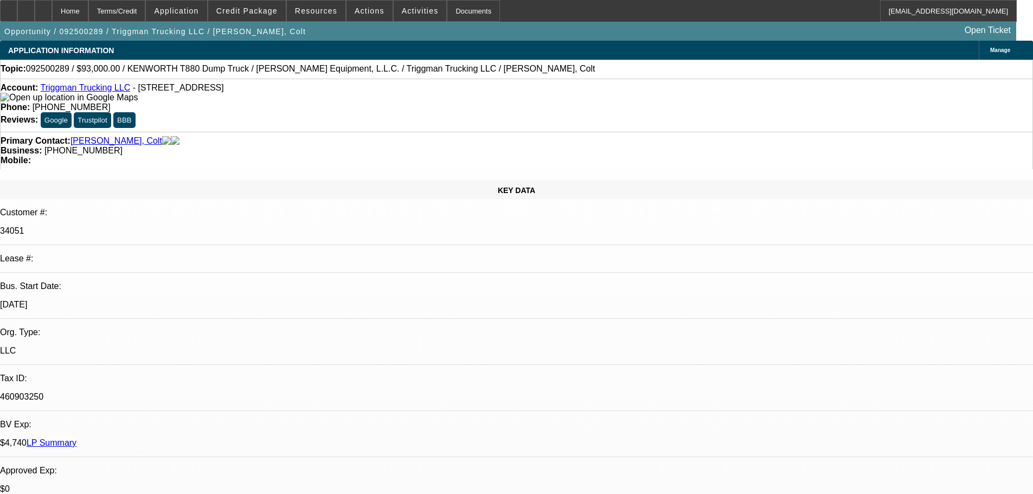
select select "0"
select select "2"
select select "0"
select select "6"
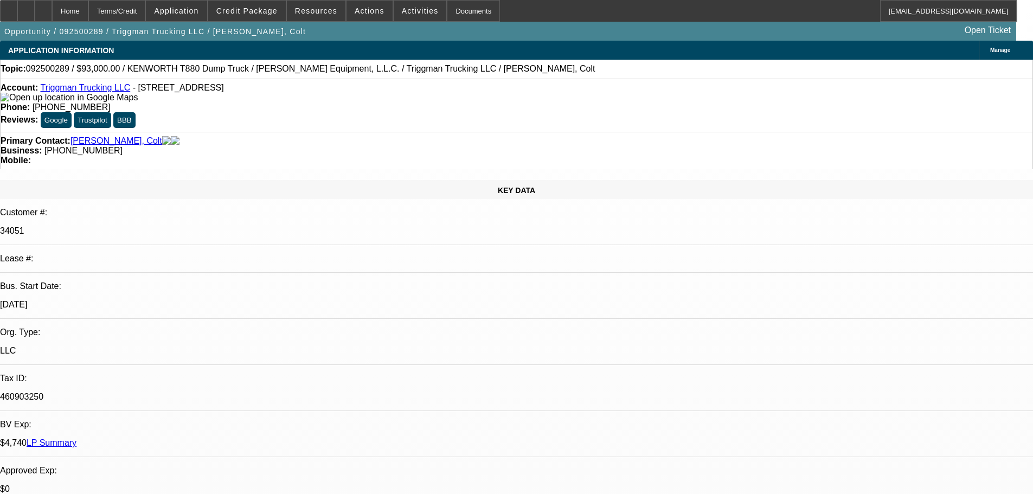
select select "0"
select select "2"
select select "0"
select select "6"
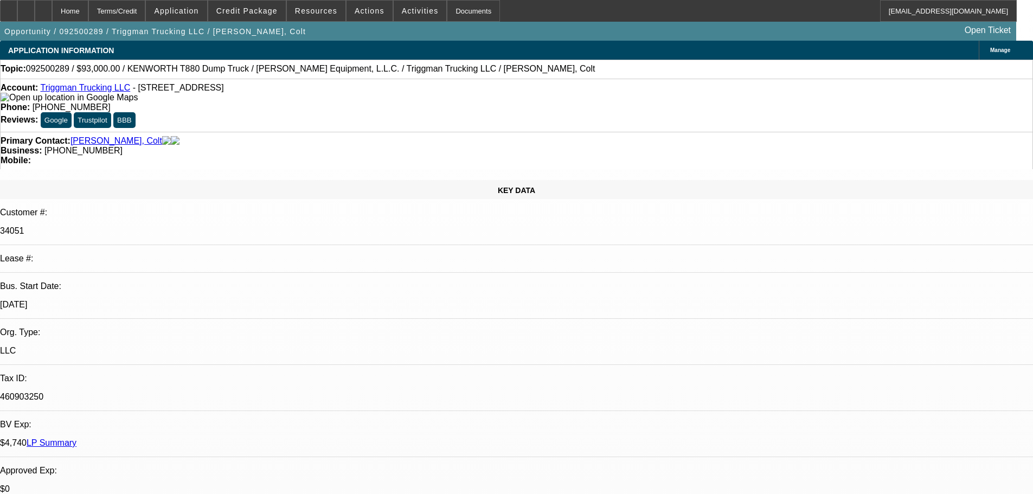
select select "0"
select select "2"
select select "0.1"
select select "4"
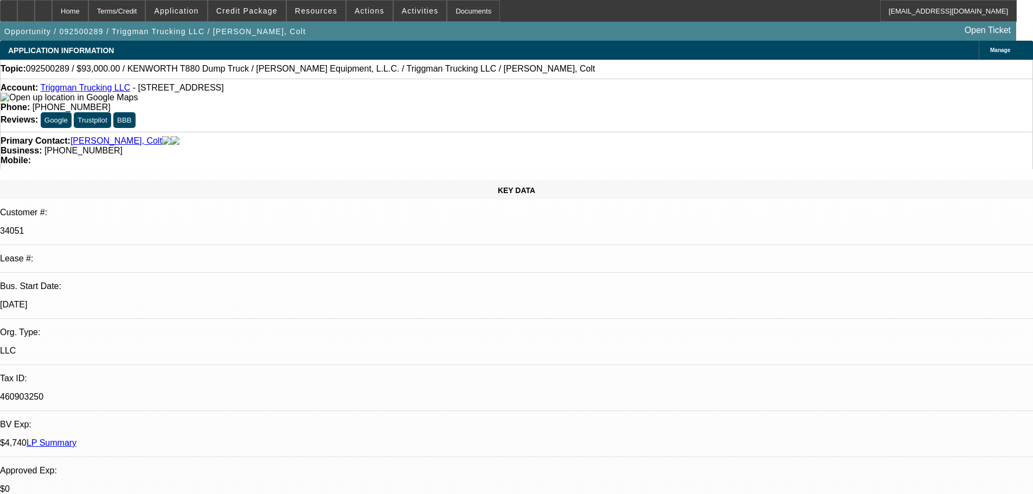
select select "0"
select select "2"
select select "0.1"
select select "4"
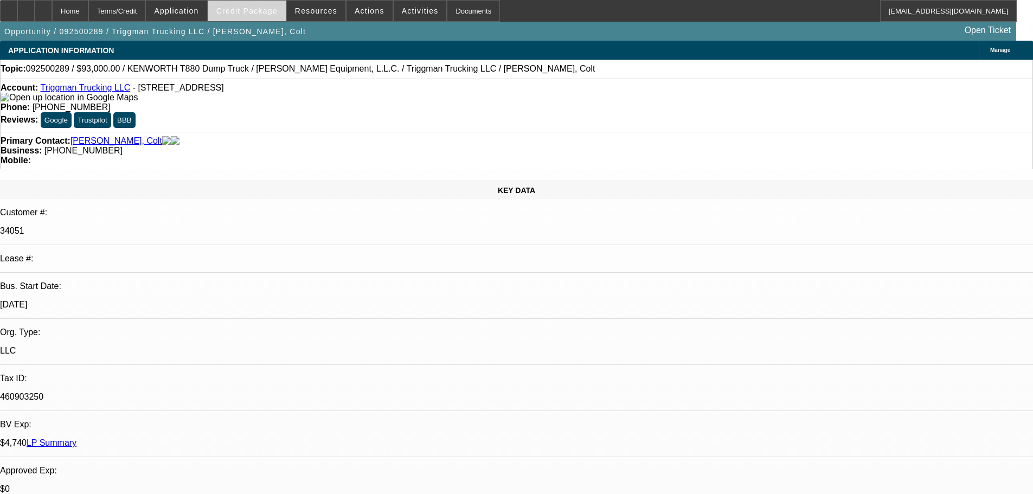
click at [253, 17] on span at bounding box center [247, 11] width 78 height 26
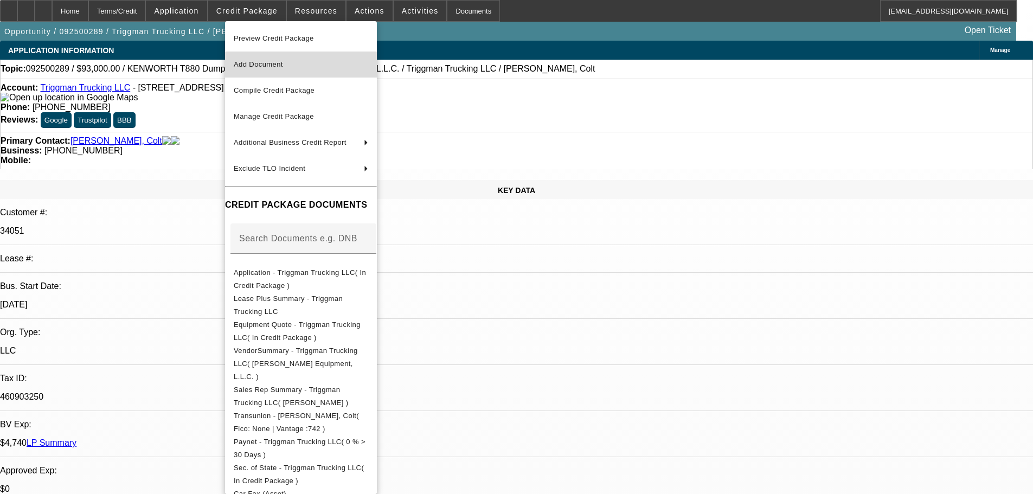
click at [273, 66] on span "Add Document" at bounding box center [258, 64] width 49 height 8
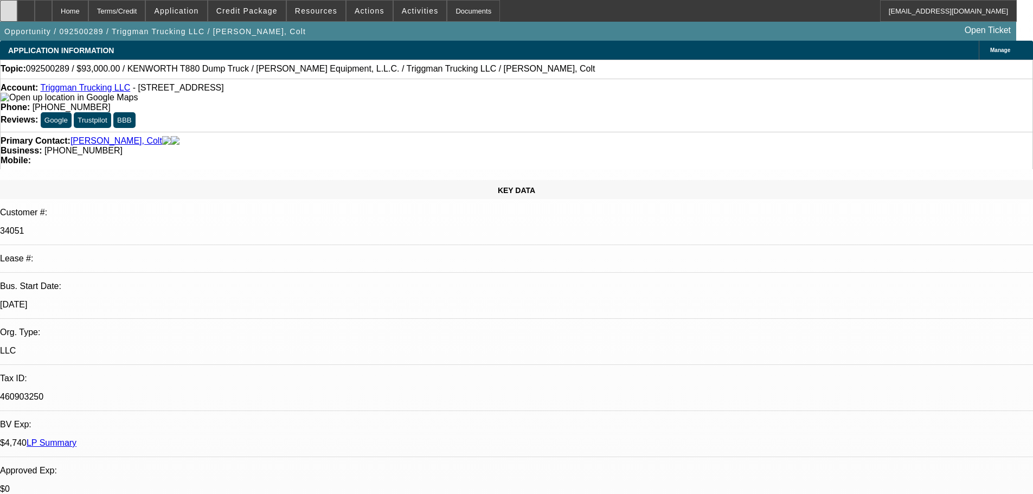
click at [9, 7] on icon at bounding box center [9, 7] width 0 height 0
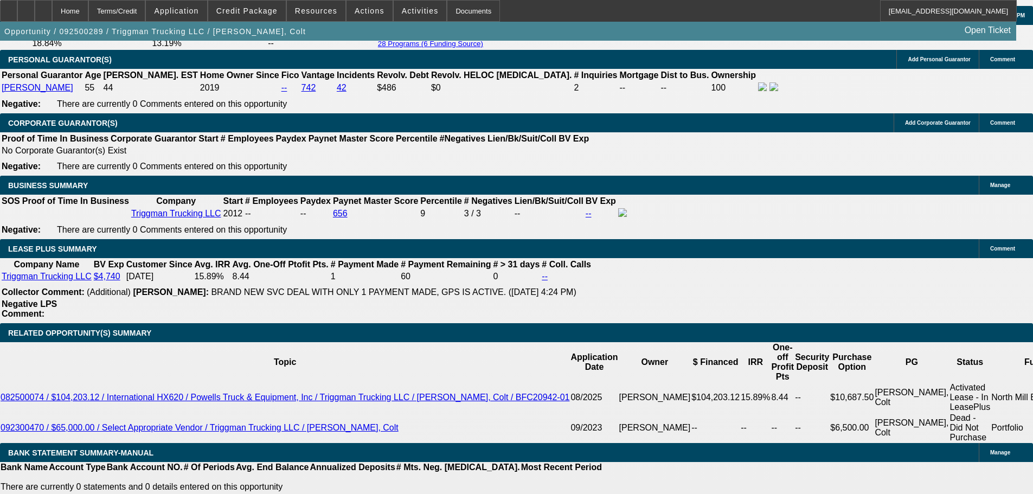
scroll to position [1247, 0]
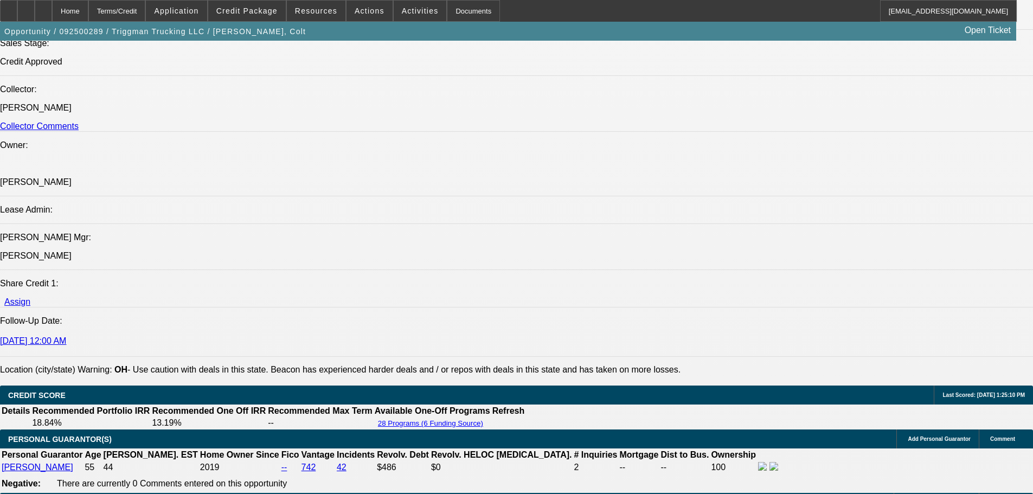
click at [52, 7] on div at bounding box center [43, 11] width 17 height 22
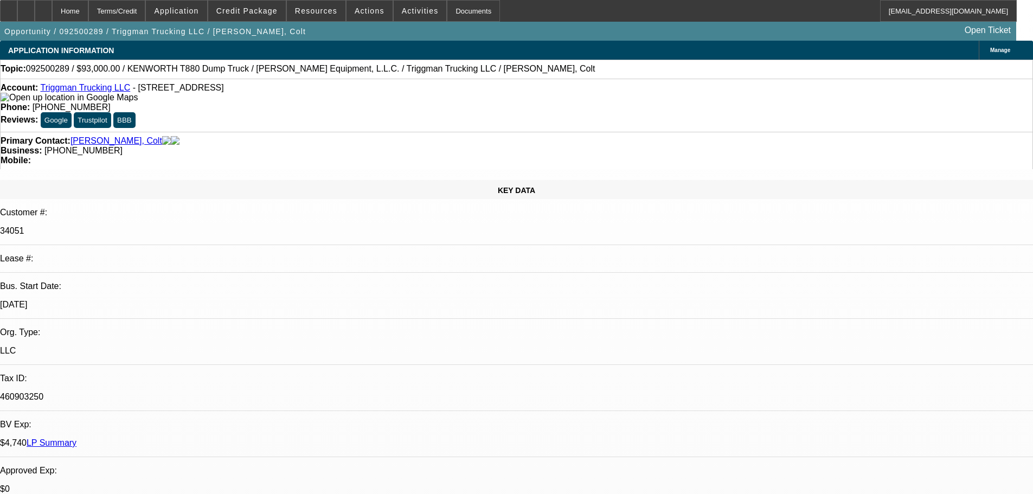
select select "0"
select select "2"
select select "0"
select select "6"
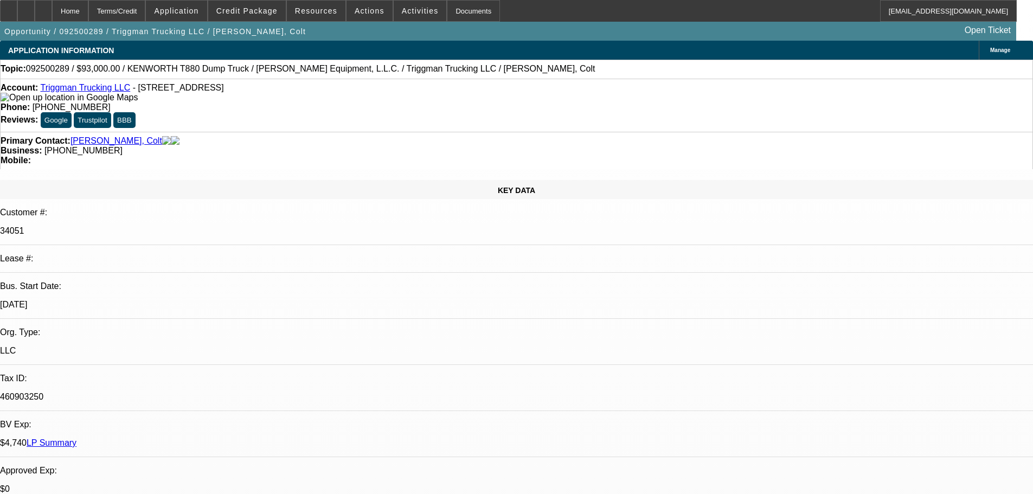
select select "0"
select select "2"
select select "0"
select select "6"
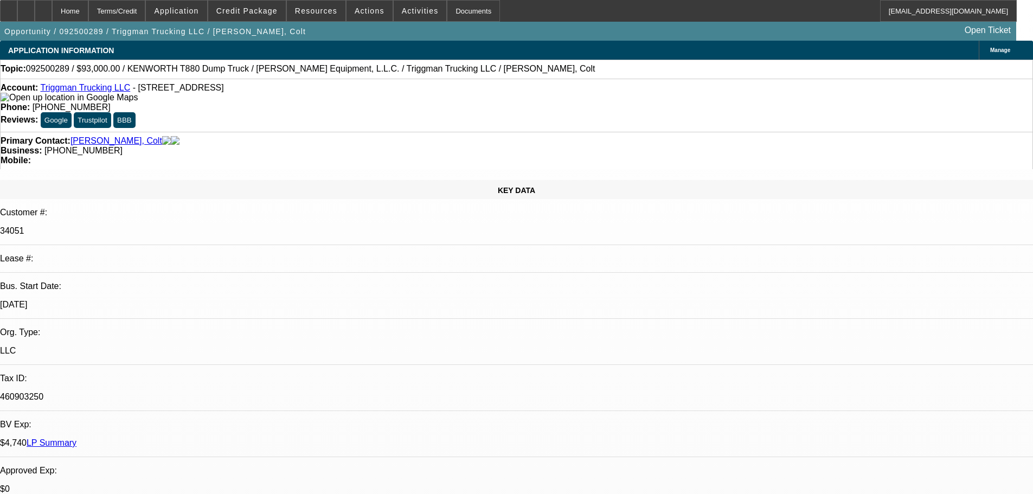
select select "0"
select select "2"
select select "0.1"
select select "4"
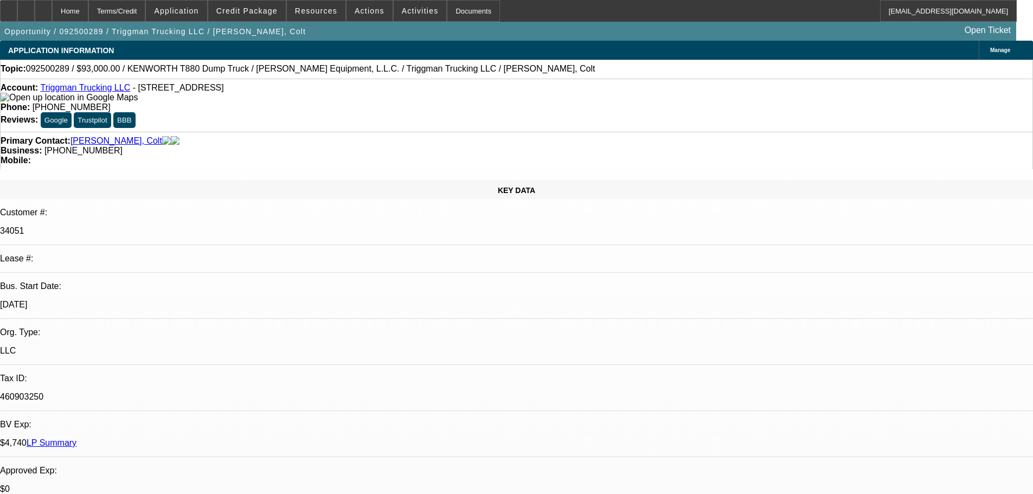
select select "0"
select select "2"
select select "0.1"
select select "4"
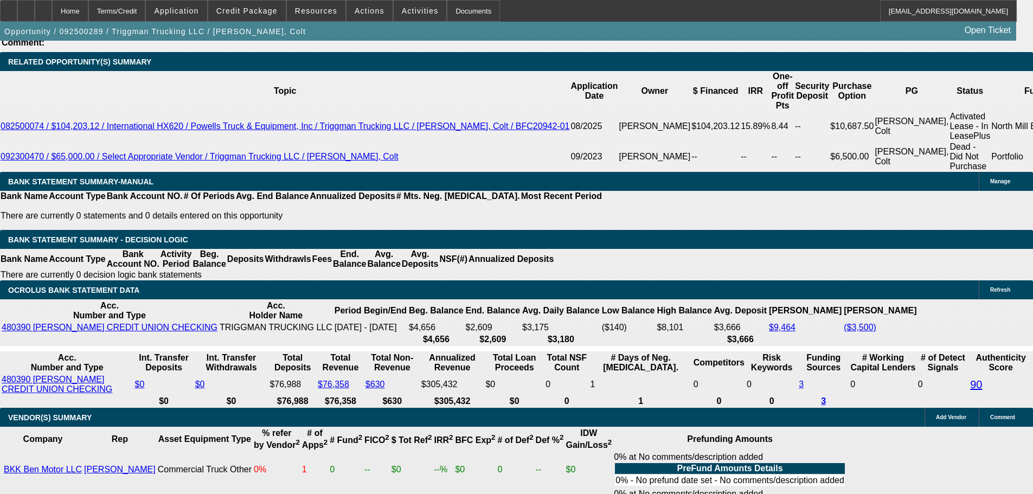
scroll to position [1735, 0]
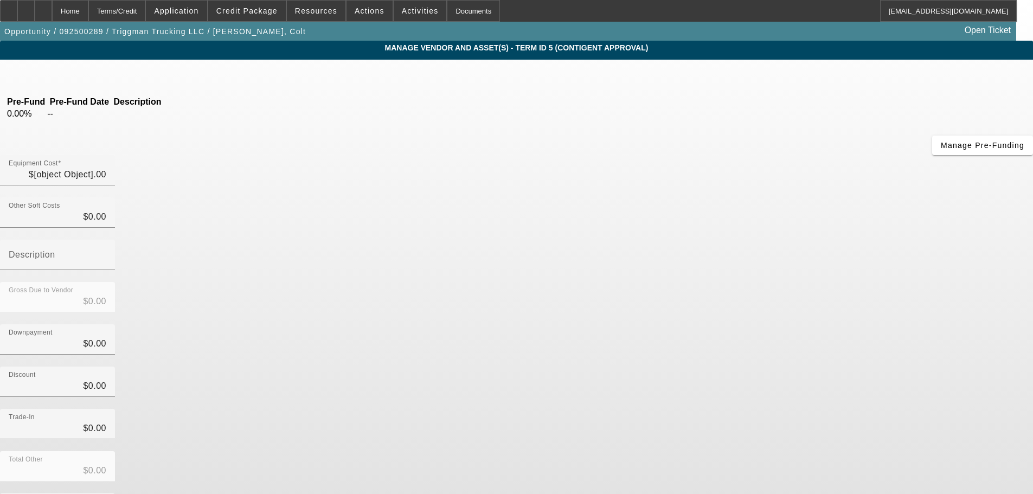
type input "$93,000.00"
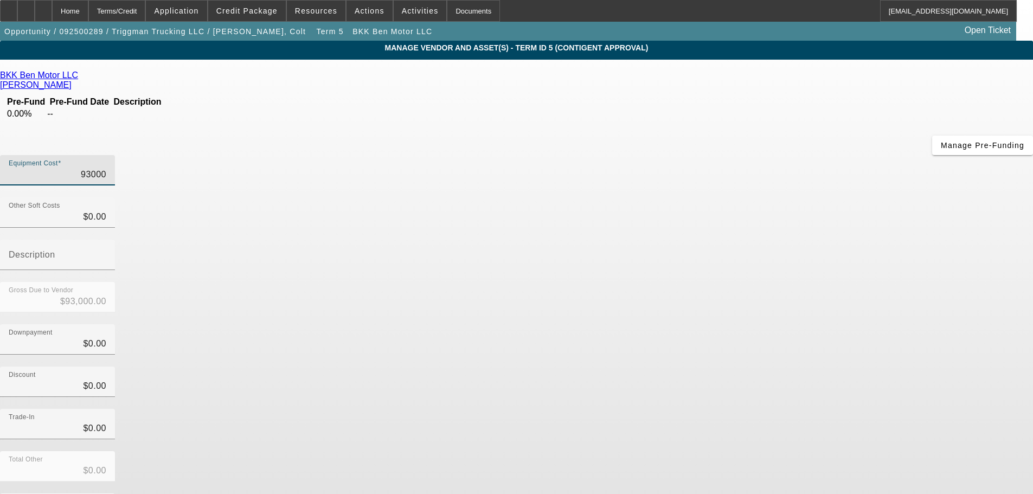
click at [106, 168] on input "93000" at bounding box center [58, 174] width 98 height 13
type input "9"
type input "$9.00"
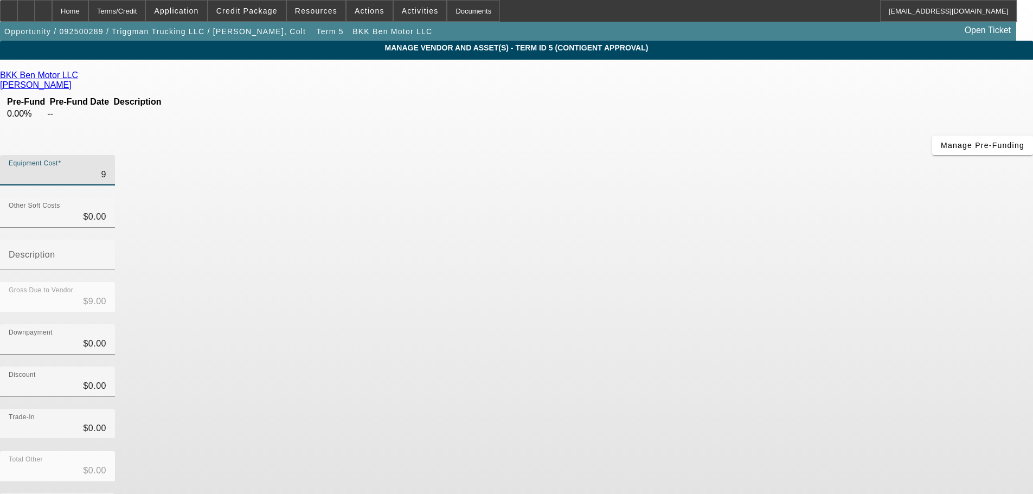
type input "92"
type input "$92.00"
type input "929"
type input "$929.00"
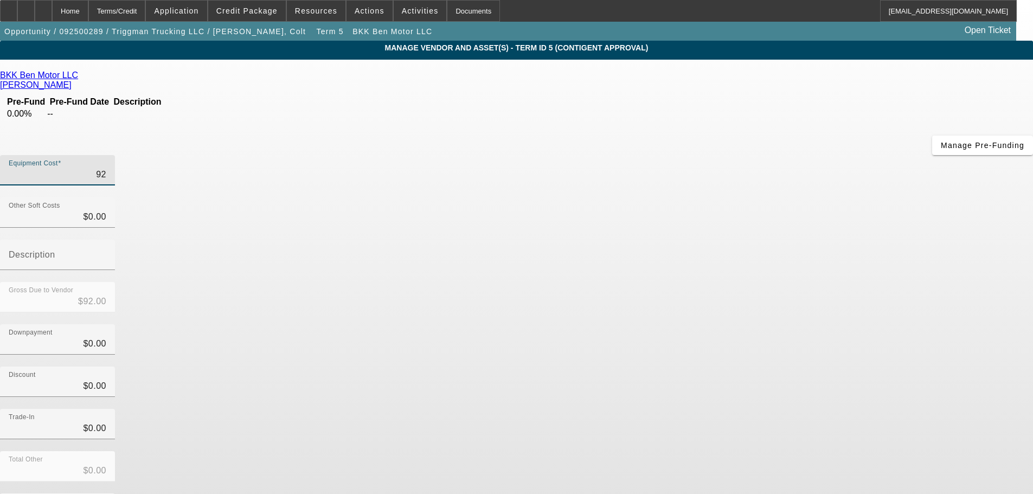
type input "$929.00"
type input "9298"
type input "$9,298.00"
type input "92980"
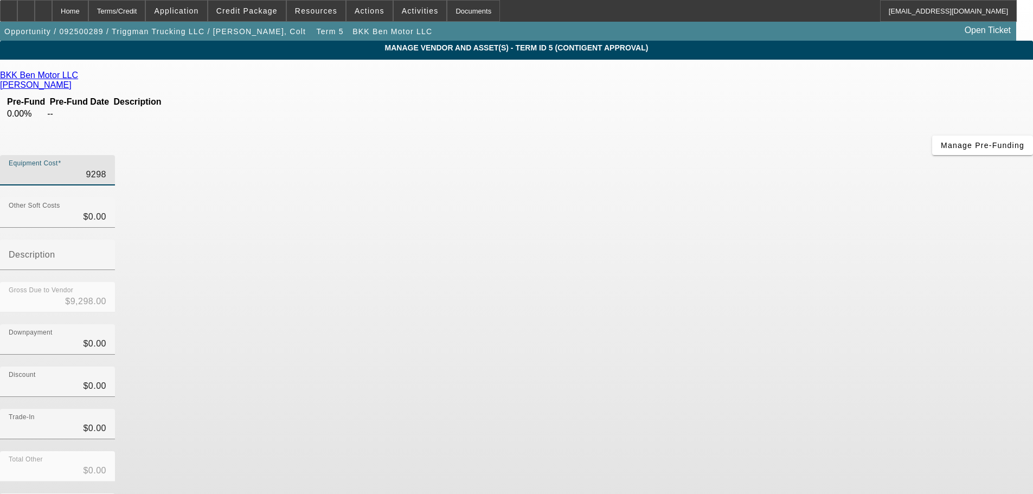
type input "$92,980.00"
click at [751, 324] on div "Downpayment $0.00" at bounding box center [516, 345] width 1033 height 42
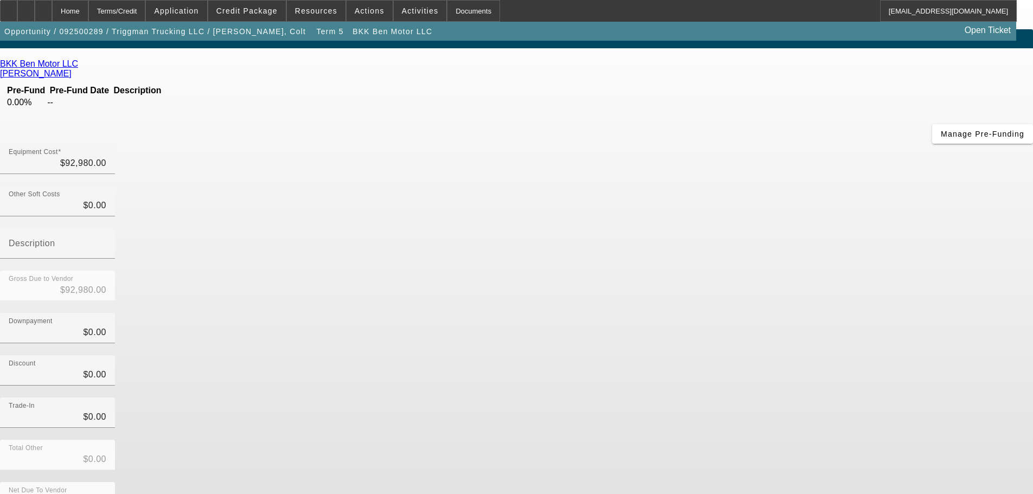
scroll to position [15, 0]
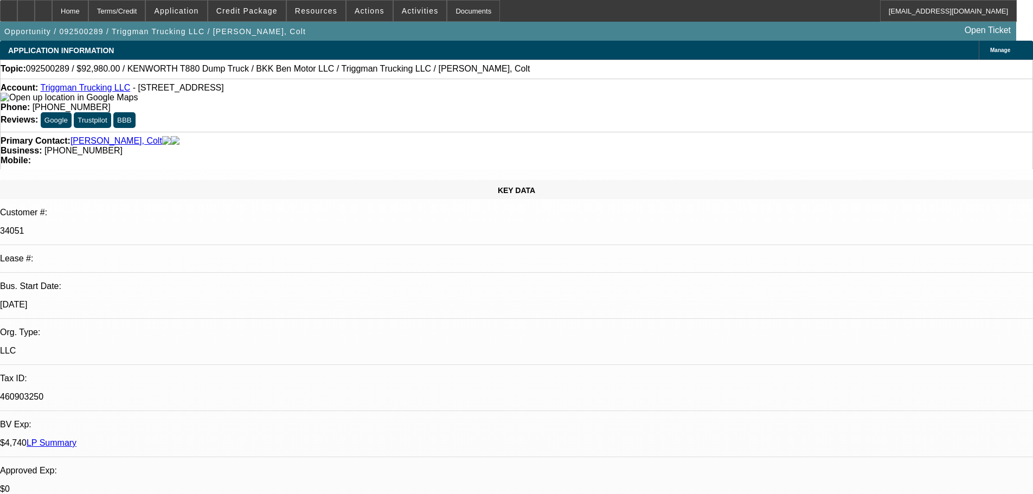
select select "0"
select select "2"
select select "0"
select select "6"
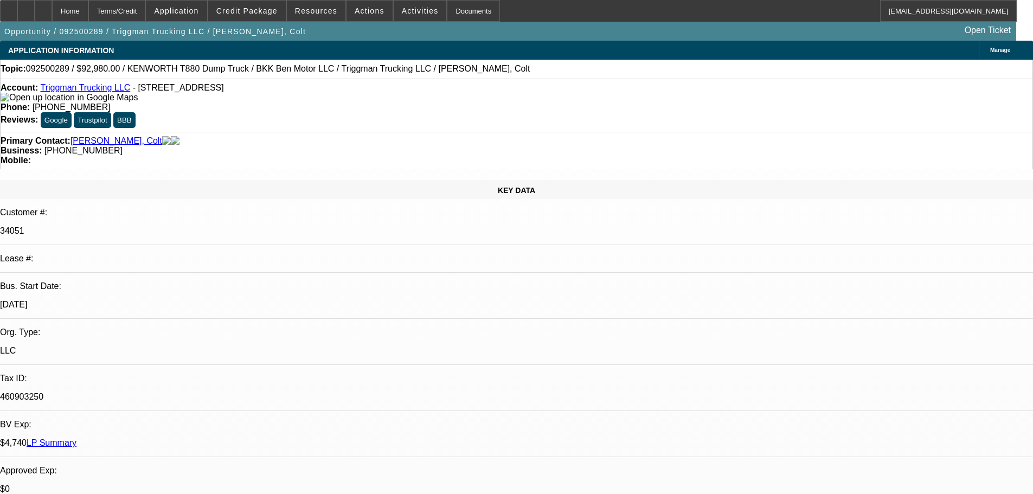
select select "0"
select select "2"
select select "0"
select select "6"
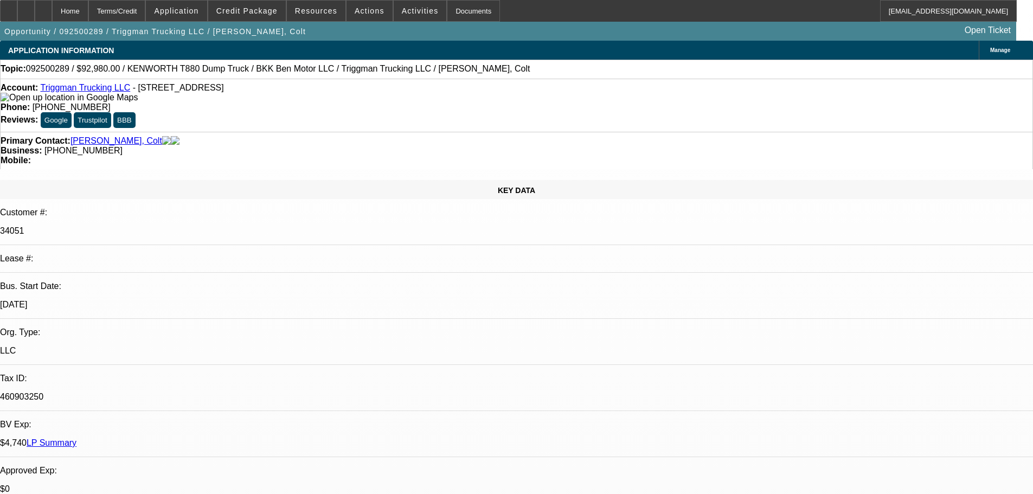
select select "0"
select select "2"
select select "0.1"
select select "4"
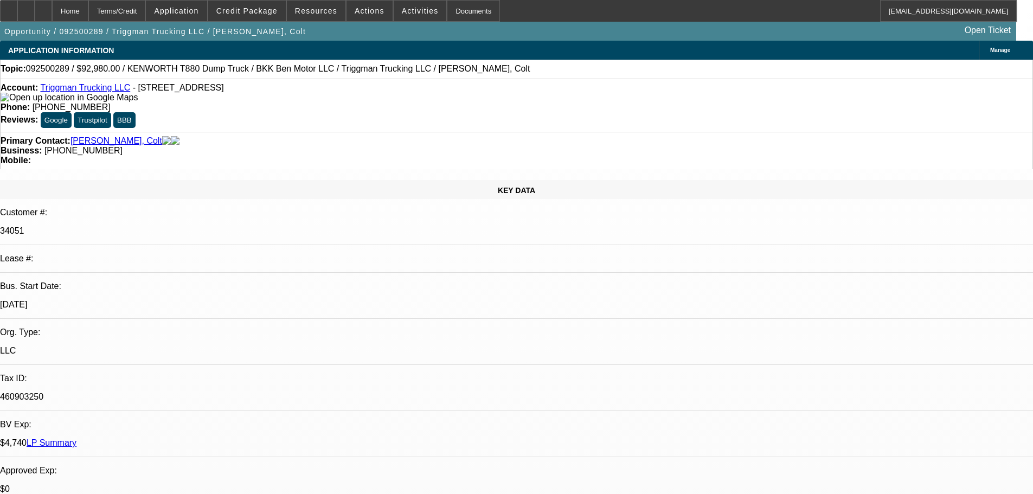
select select "0"
select select "2"
select select "0.1"
select select "4"
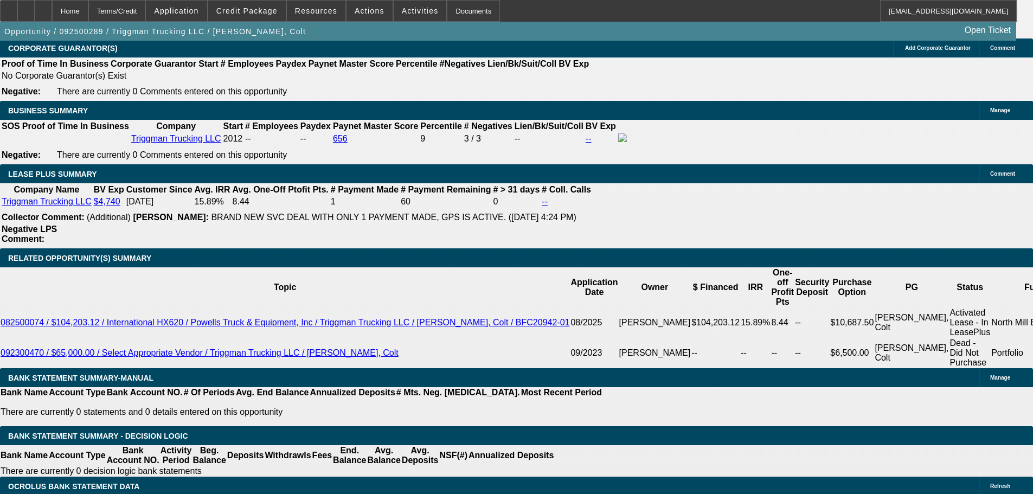
scroll to position [1681, 0]
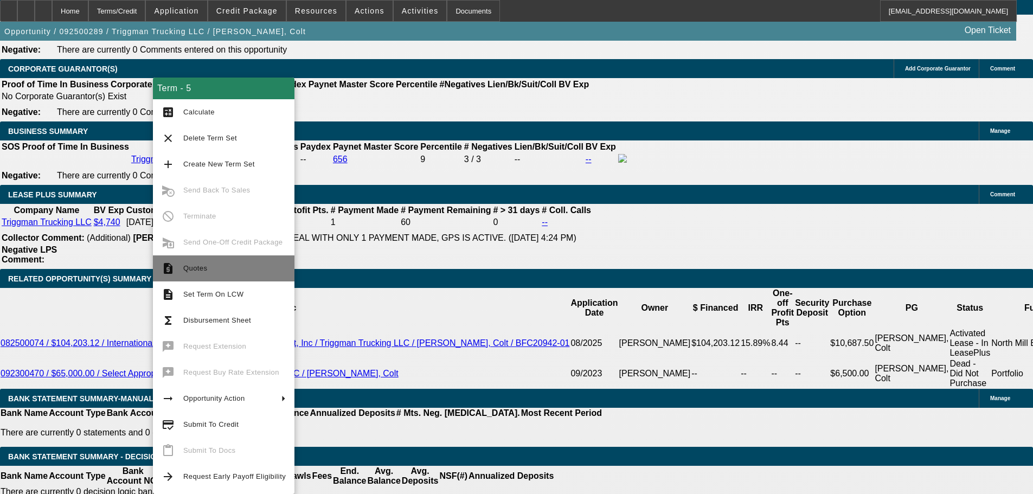
click at [197, 270] on span "Quotes" at bounding box center [195, 268] width 24 height 8
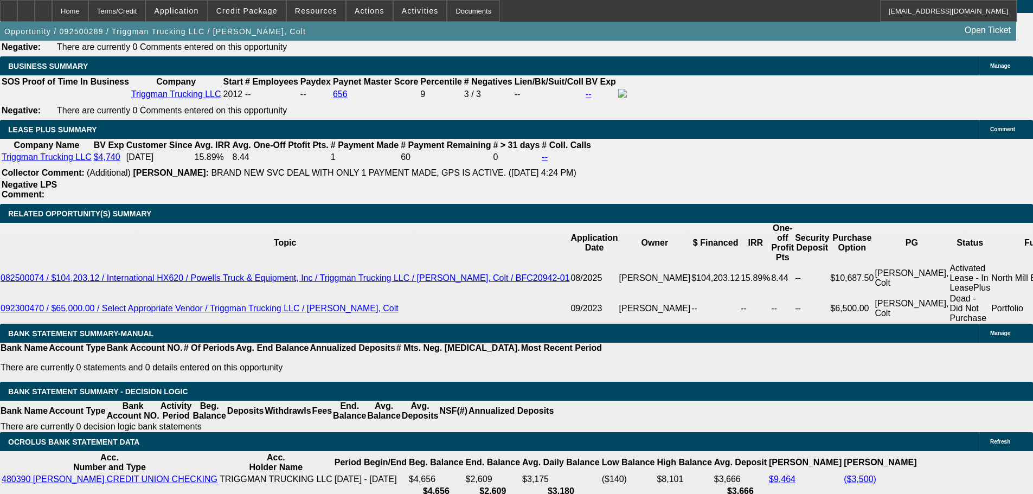
scroll to position [1898, 0]
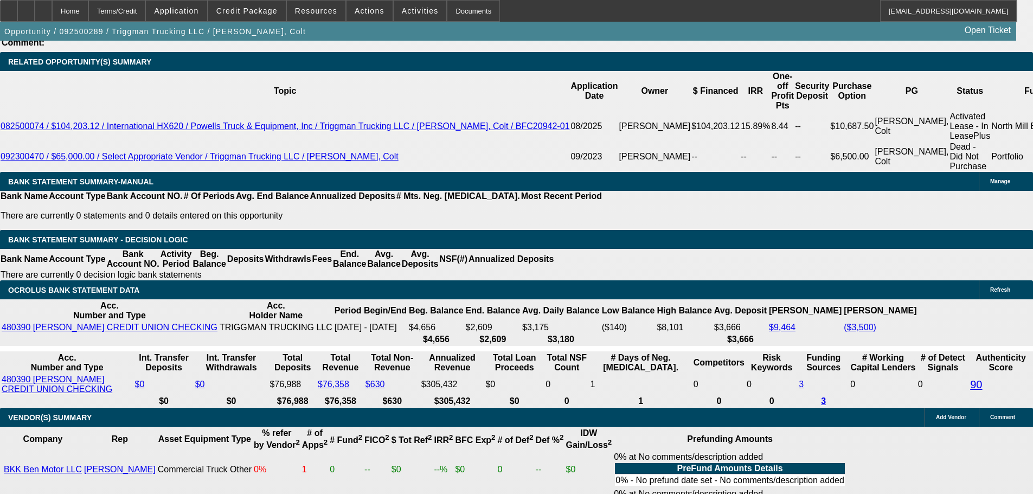
type input "2209"
type input "UNKNOWN"
type input "14.9"
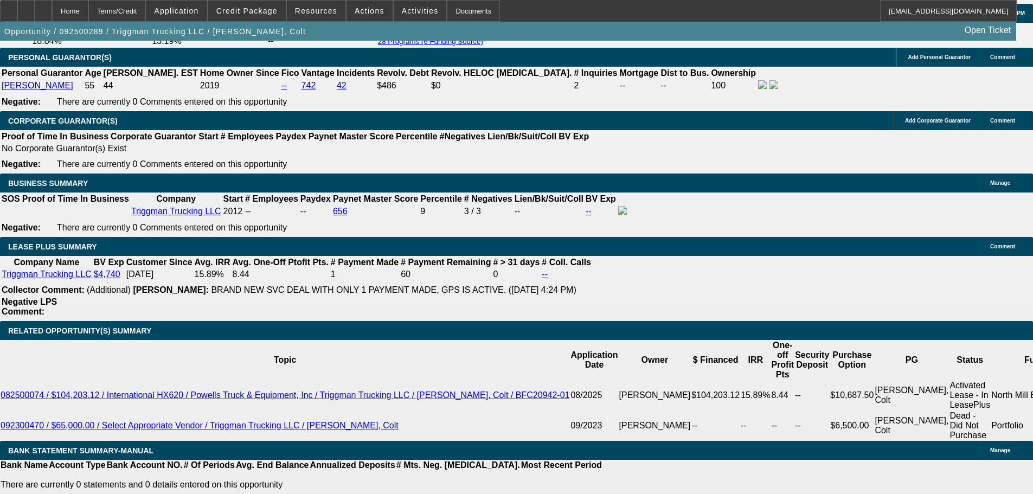
scroll to position [1626, 0]
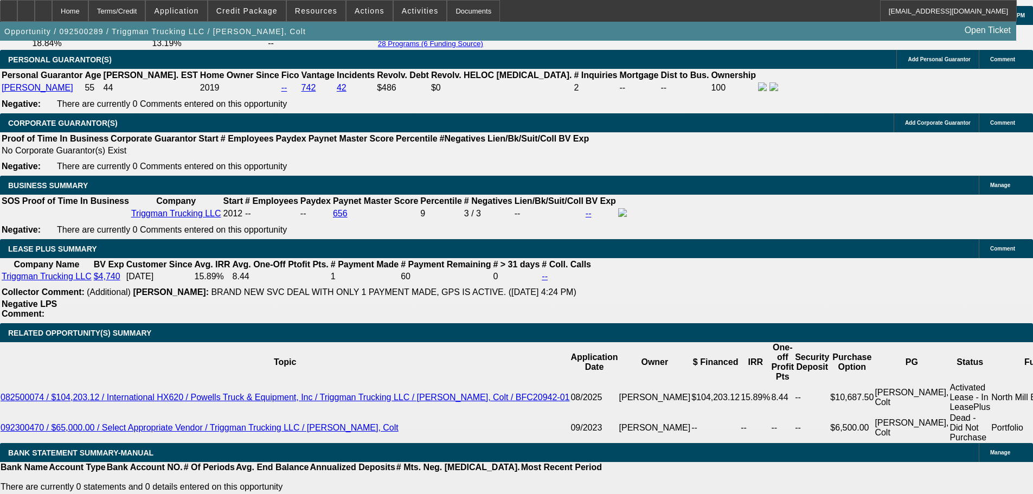
type input "$2,209.00"
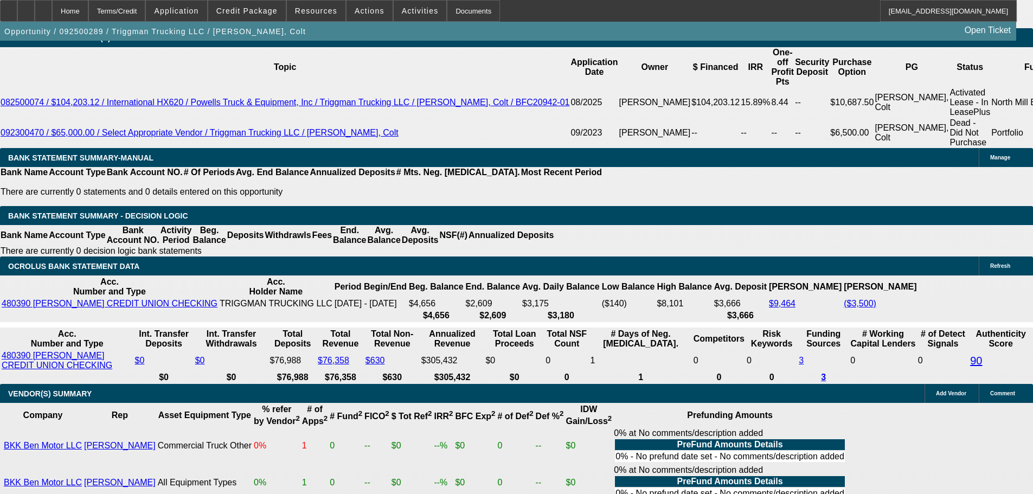
scroll to position [2006, 0]
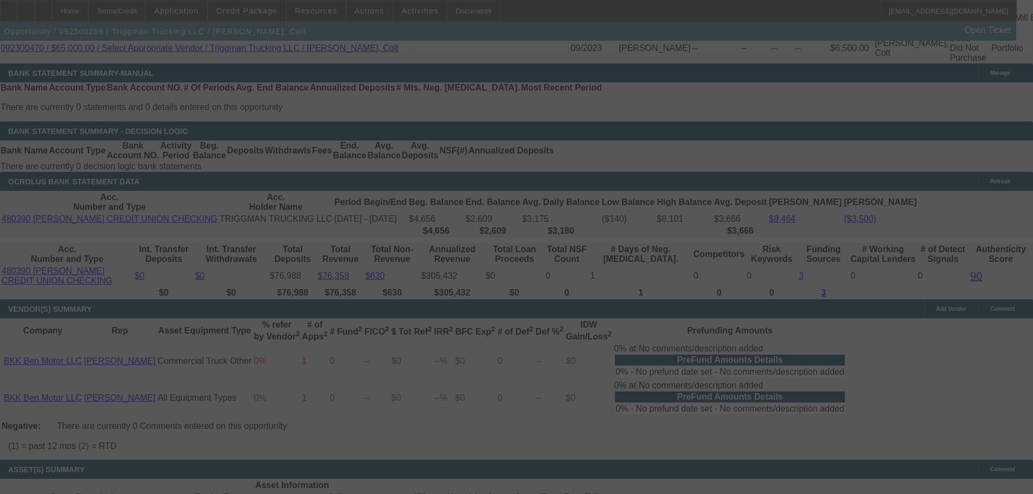
select select "0"
select select "2"
select select "0"
select select "6"
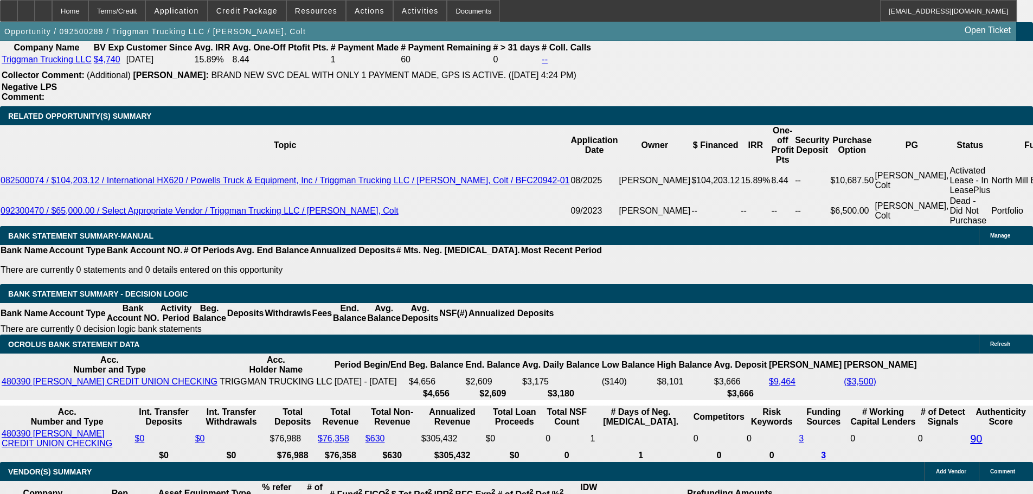
scroll to position [1681, 0]
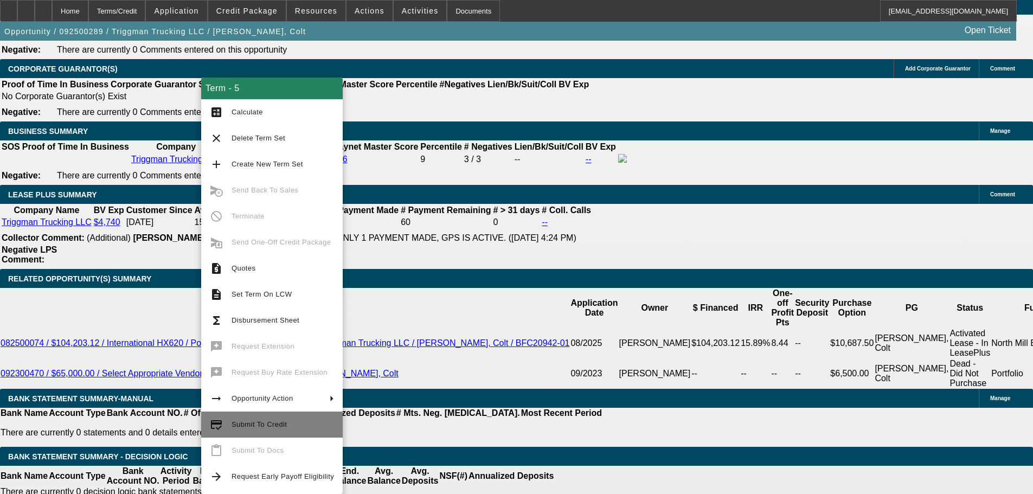
click at [235, 421] on span "Submit To Credit" at bounding box center [259, 424] width 55 height 8
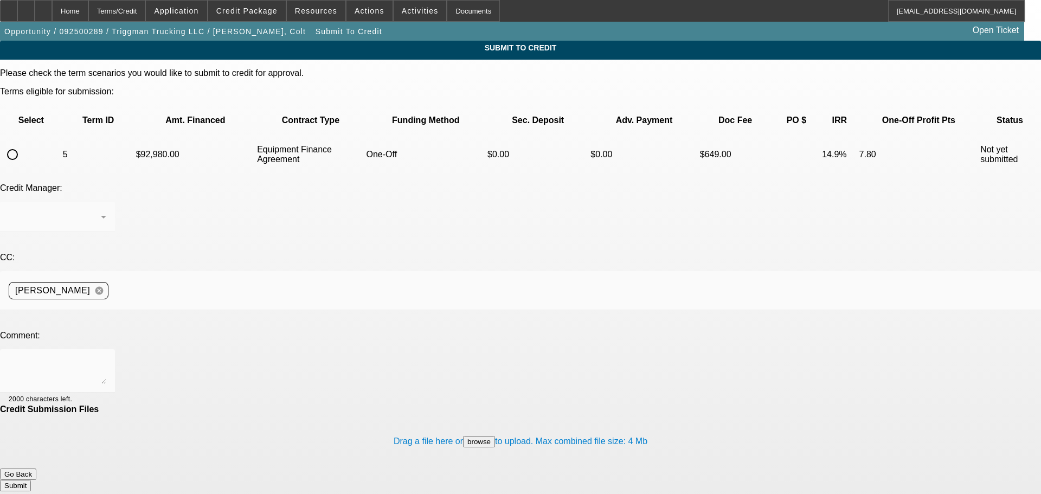
click at [36, 468] on button "Go Back" at bounding box center [18, 473] width 36 height 11
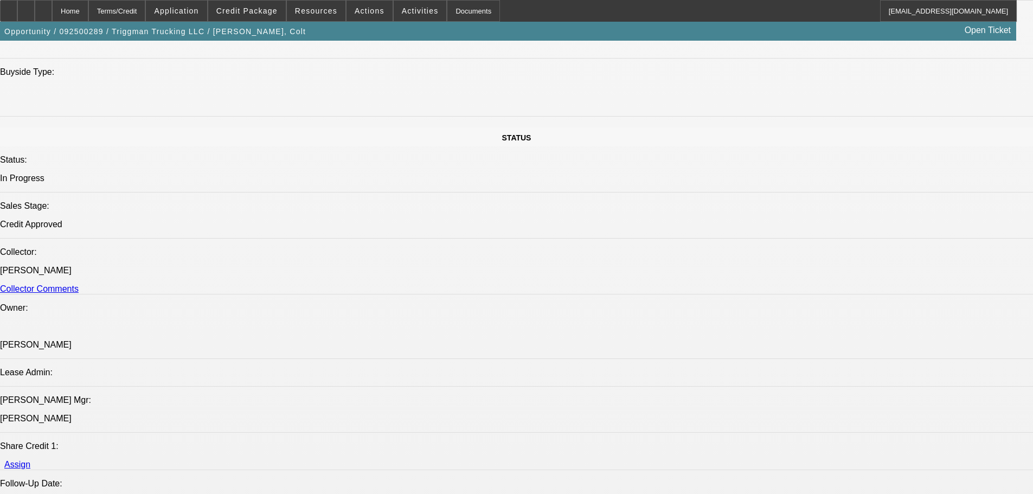
select select "0"
select select "2"
select select "0"
select select "6"
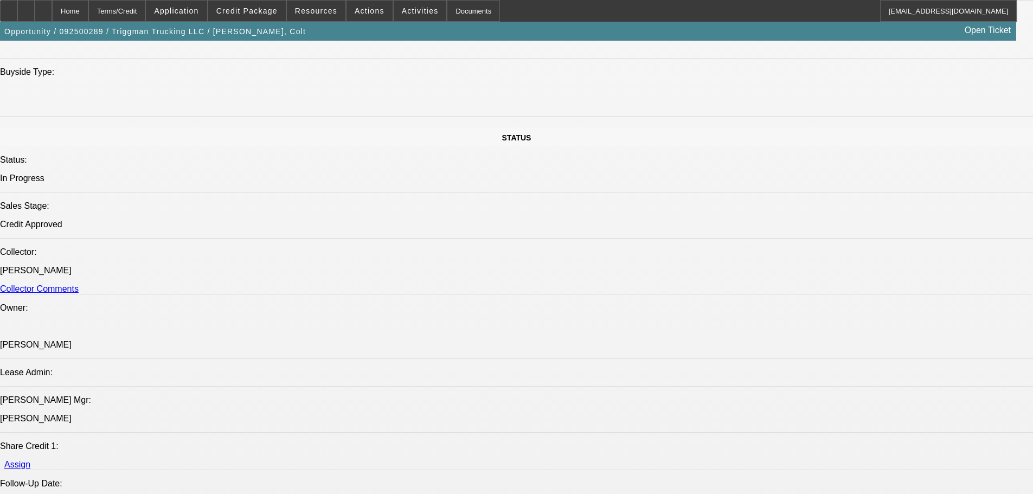
select select "0"
select select "2"
select select "0"
select select "6"
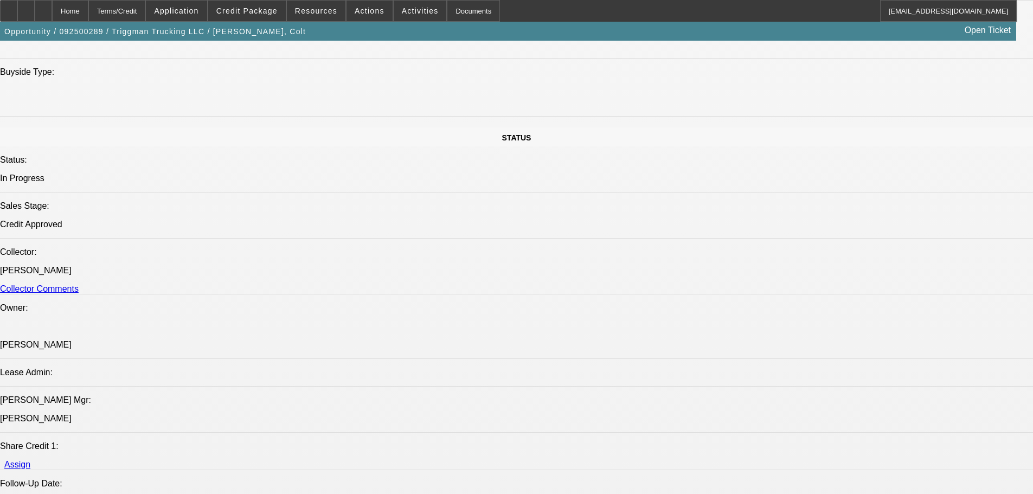
select select "0"
select select "2"
select select "0.1"
select select "4"
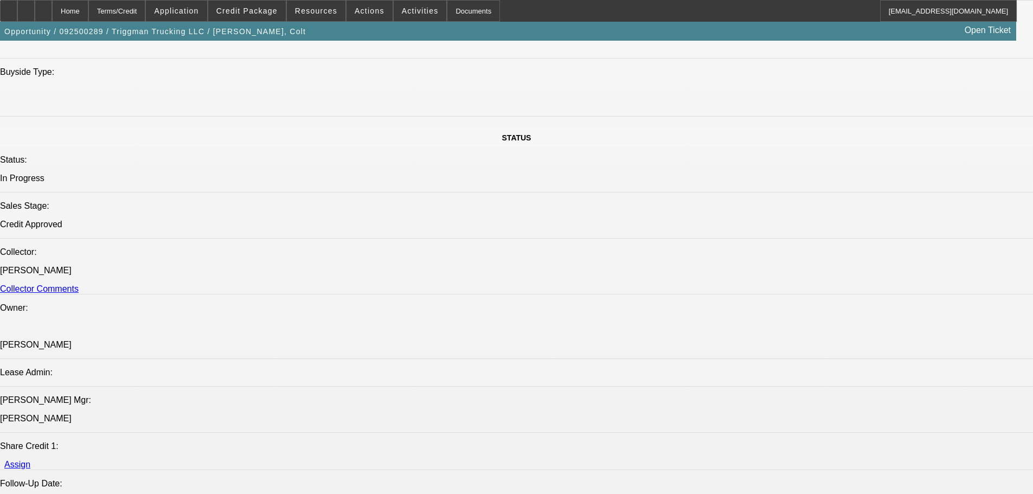
select select "0"
select select "2"
select select "0.1"
select select "4"
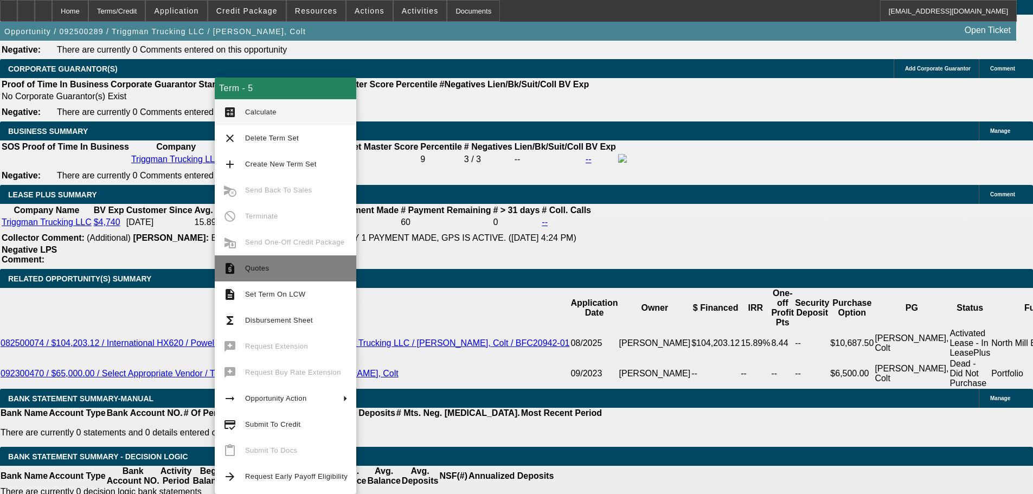
scroll to position [1743, 0]
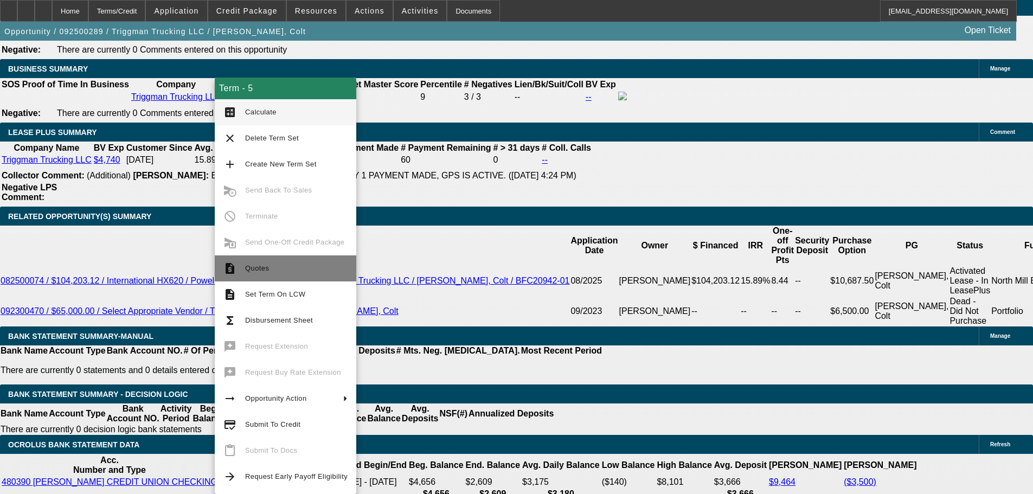
click at [249, 267] on span "Quotes" at bounding box center [257, 268] width 24 height 8
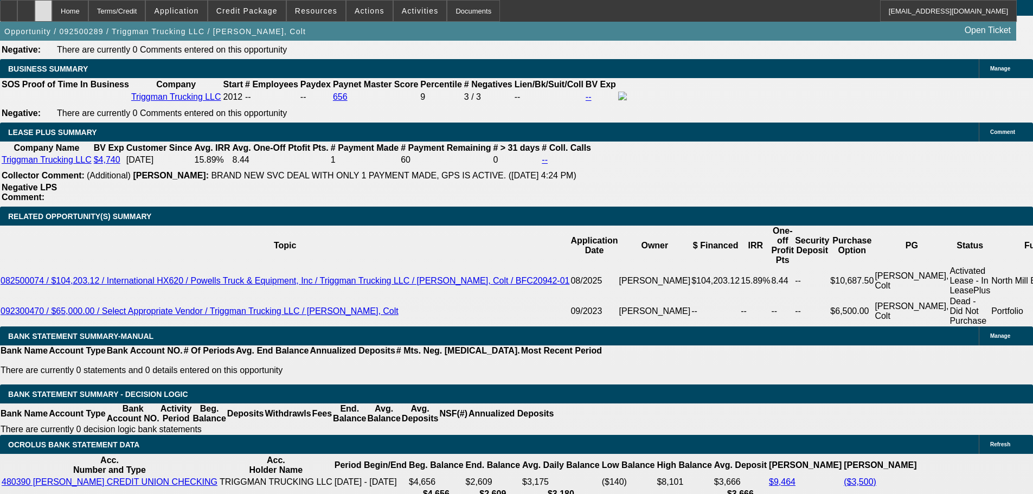
click at [43, 7] on icon at bounding box center [43, 7] width 0 height 0
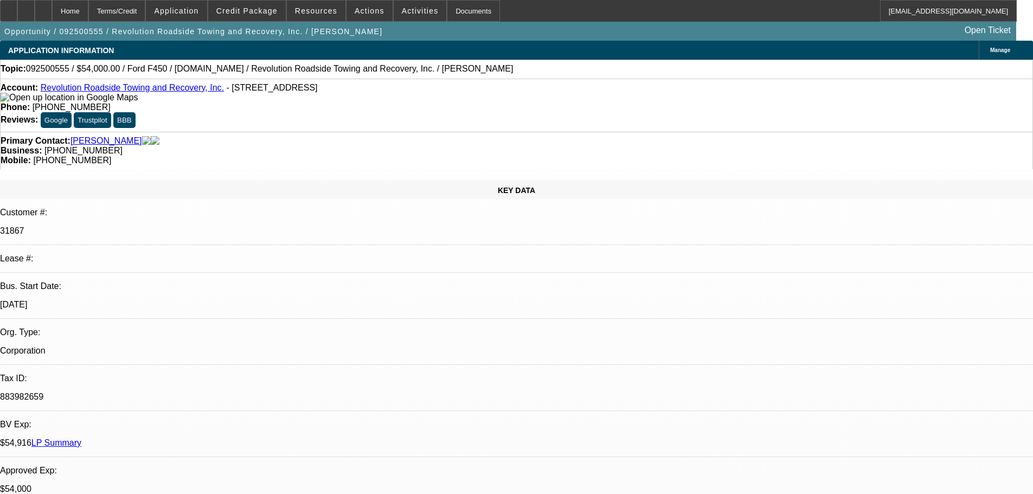
select select "0"
select select "3"
select select "0"
select select "6"
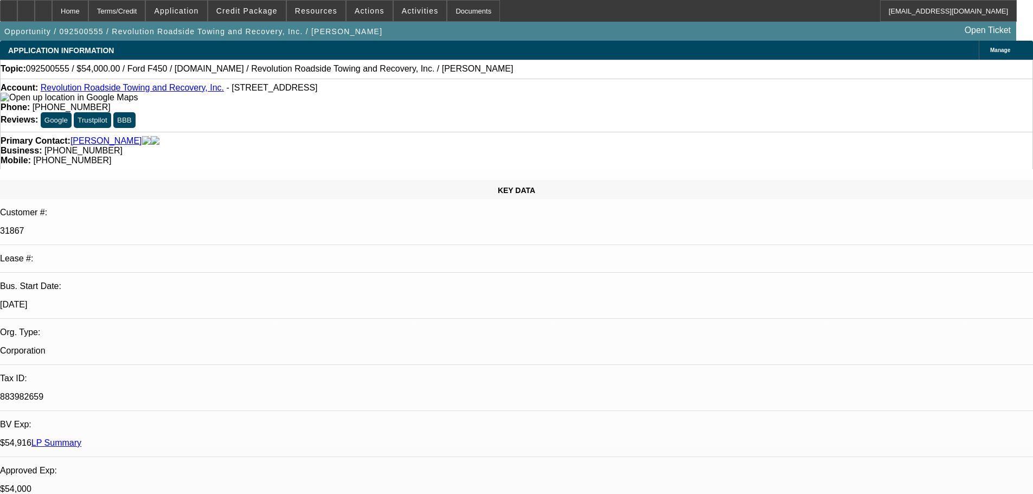
select select "0"
select select "3"
select select "0"
select select "6"
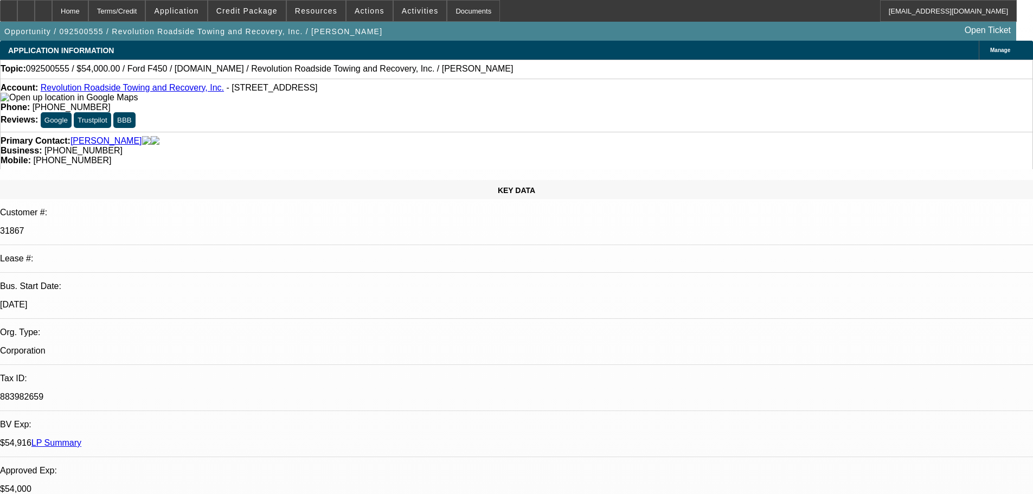
select select "0"
select select "2"
select select "0"
select select "6"
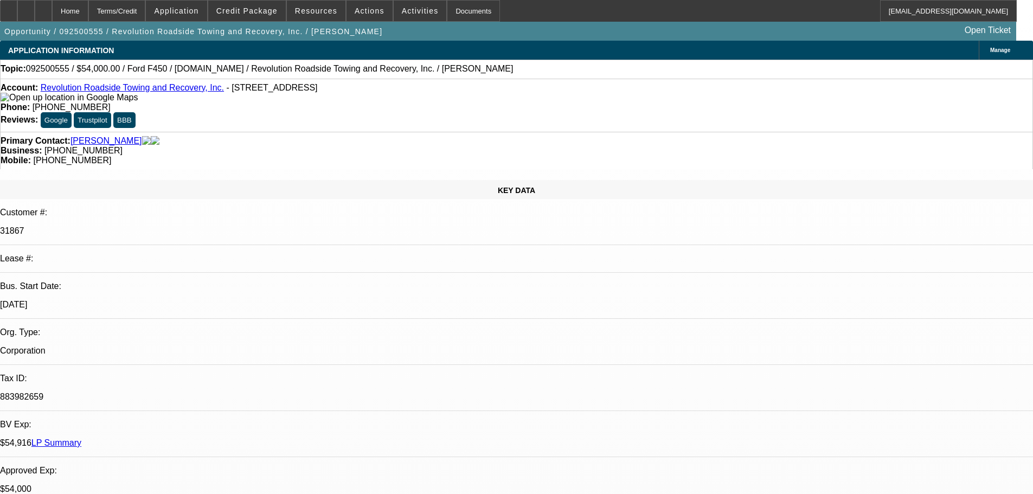
select select "0"
select select "2"
select select "0"
select select "6"
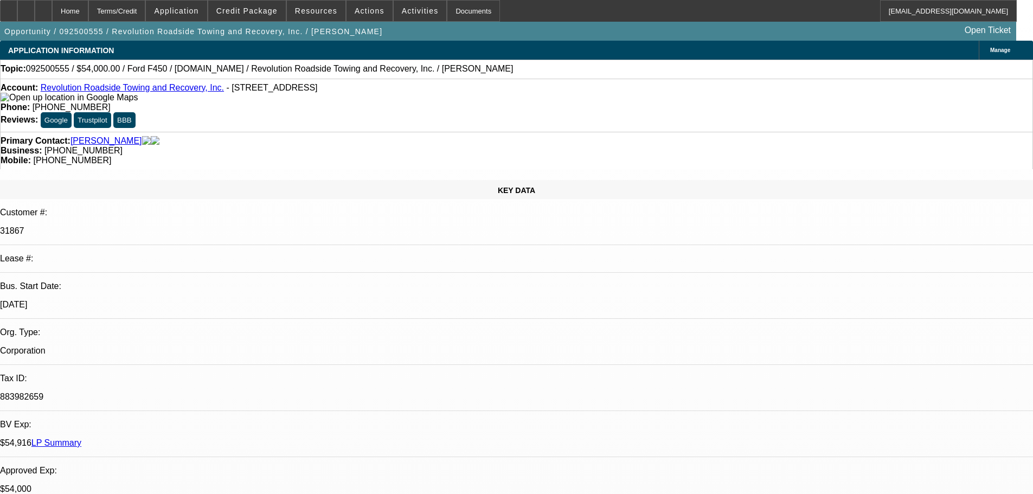
scroll to position [1635, 0]
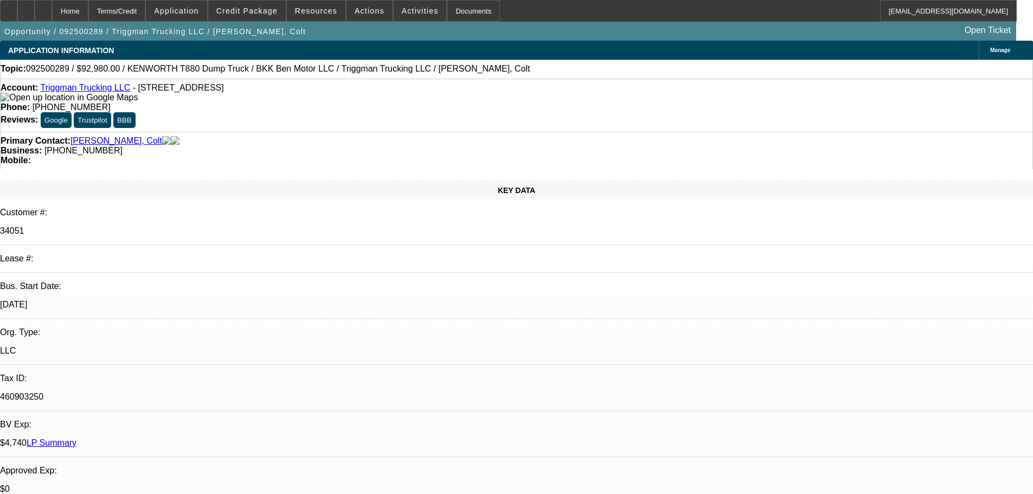
select select "0"
select select "2"
select select "0"
select select "6"
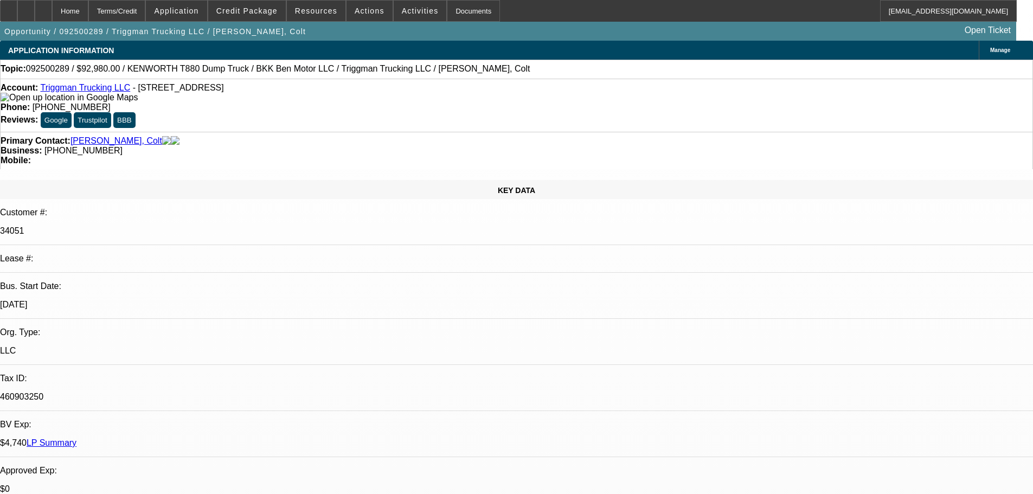
select select "0"
select select "2"
select select "0"
select select "6"
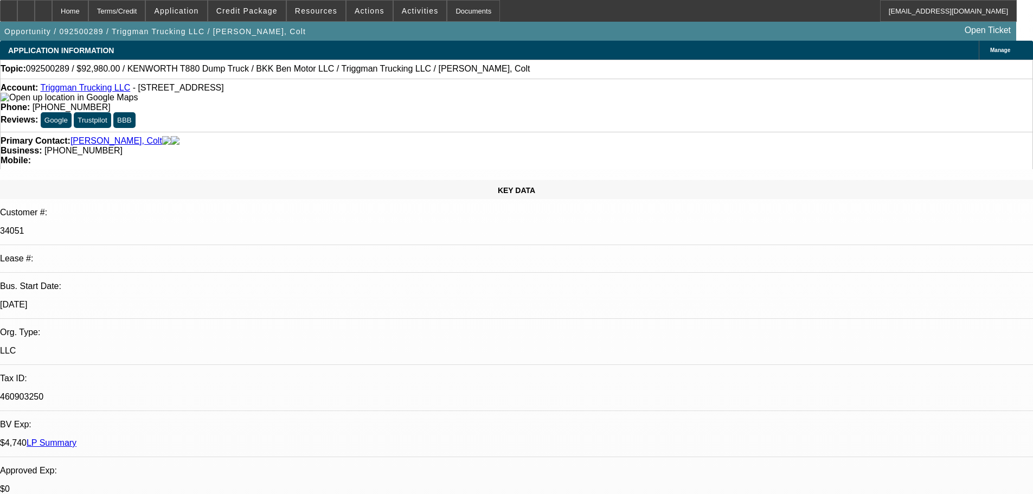
select select "0"
select select "2"
select select "0.1"
select select "4"
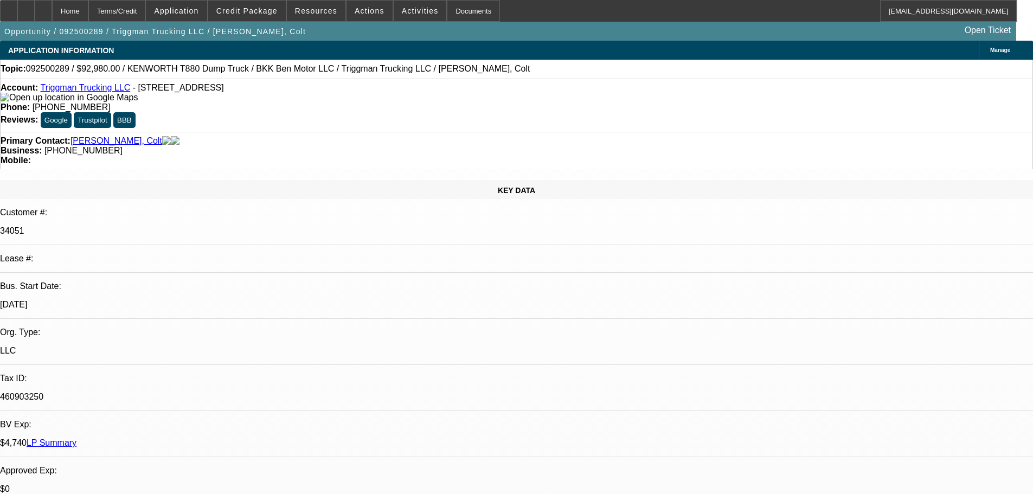
select select "0"
select select "2"
select select "0.1"
select select "4"
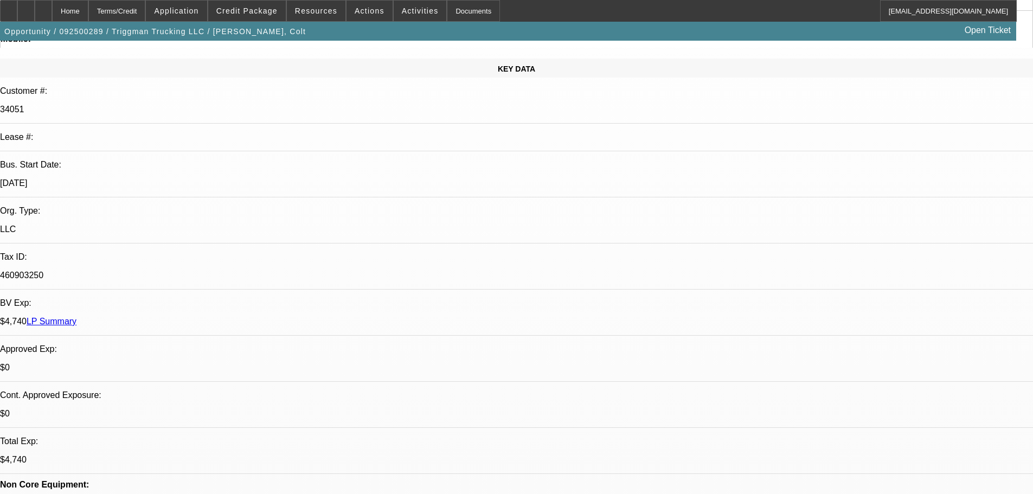
scroll to position [217, 0]
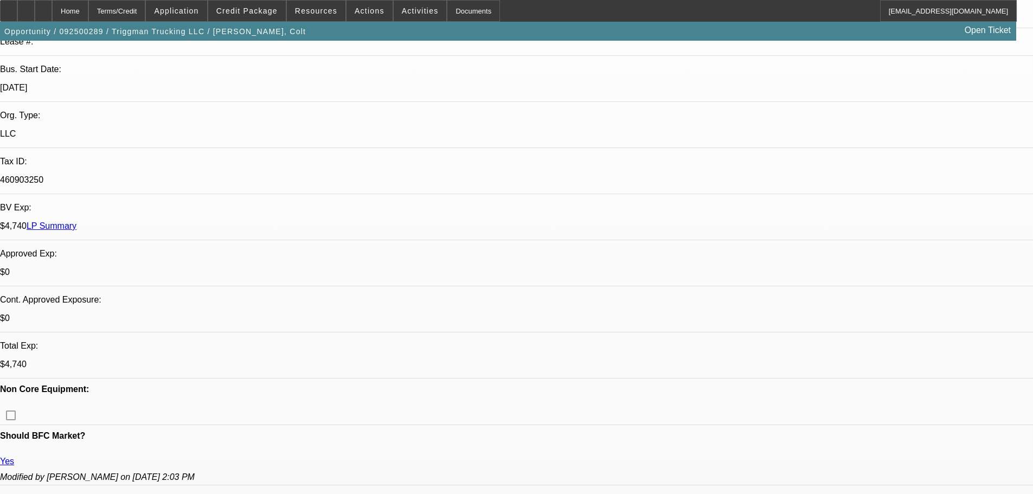
click at [266, 18] on span at bounding box center [247, 11] width 78 height 26
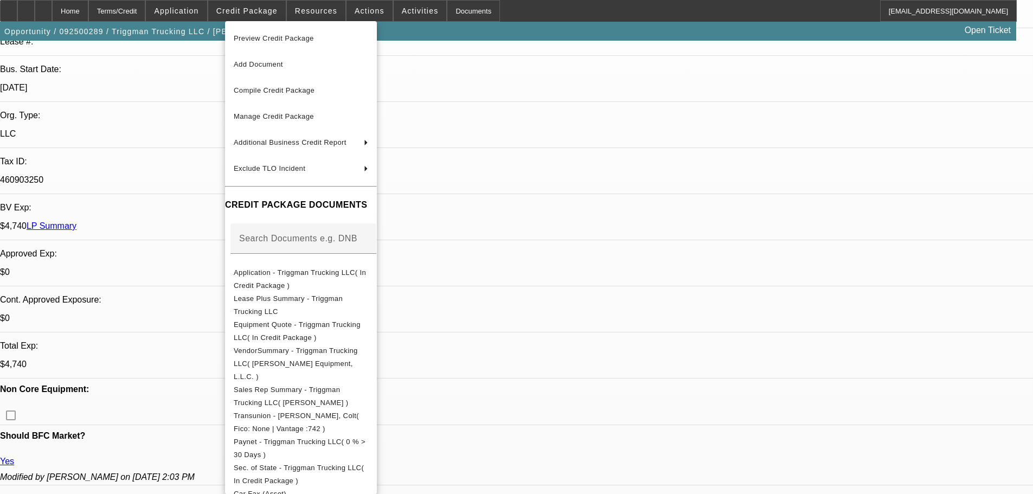
drag, startPoint x: 552, startPoint y: 89, endPoint x: 756, endPoint y: 119, distance: 205.6
click at [552, 89] on div at bounding box center [516, 247] width 1033 height 494
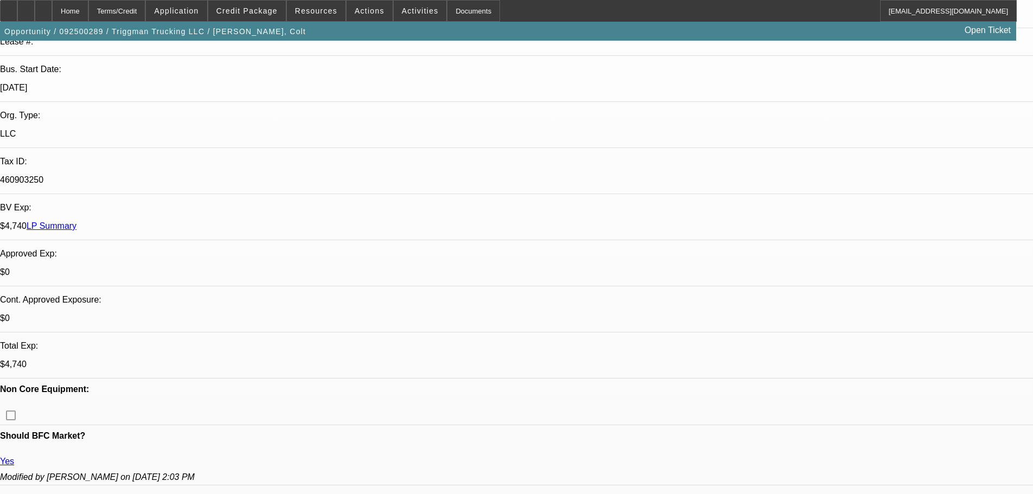
scroll to position [0, 0]
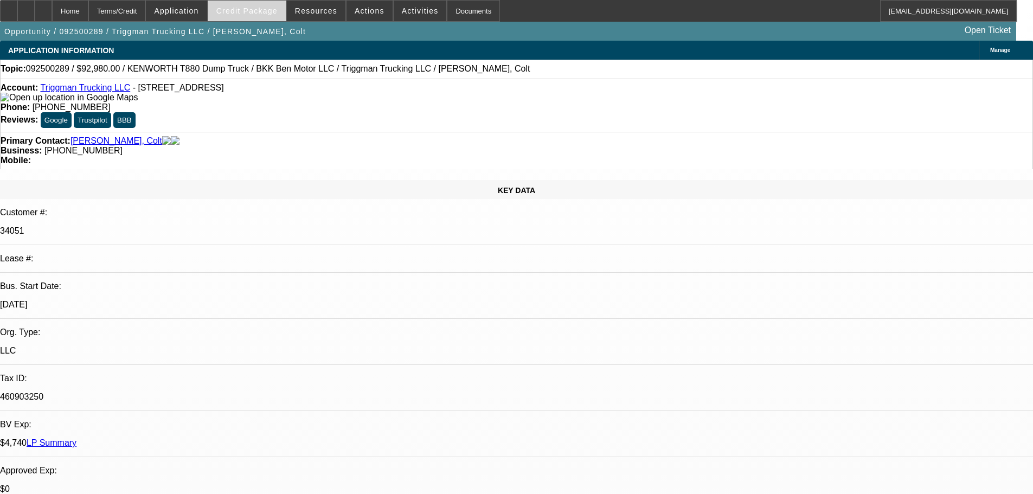
click at [263, 6] on span at bounding box center [247, 11] width 78 height 26
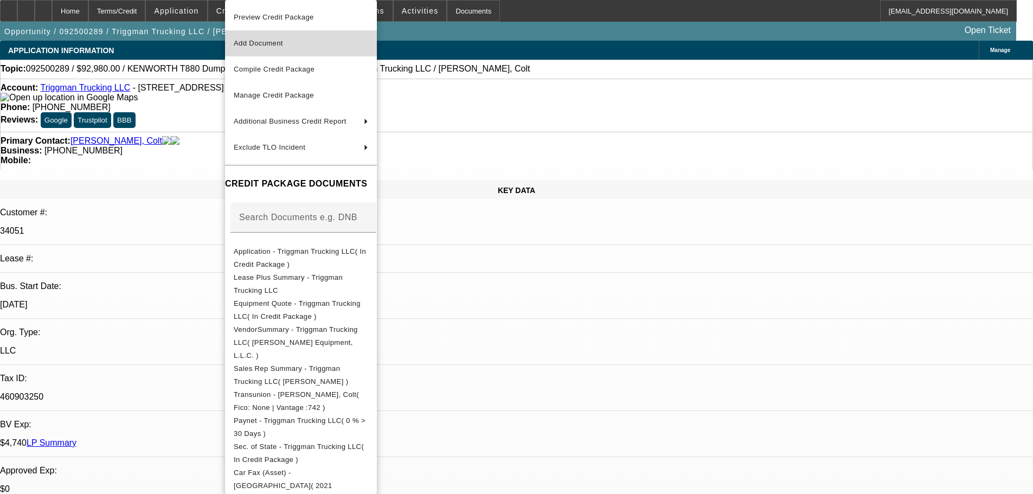
click at [299, 54] on button "Add Document" at bounding box center [301, 43] width 152 height 26
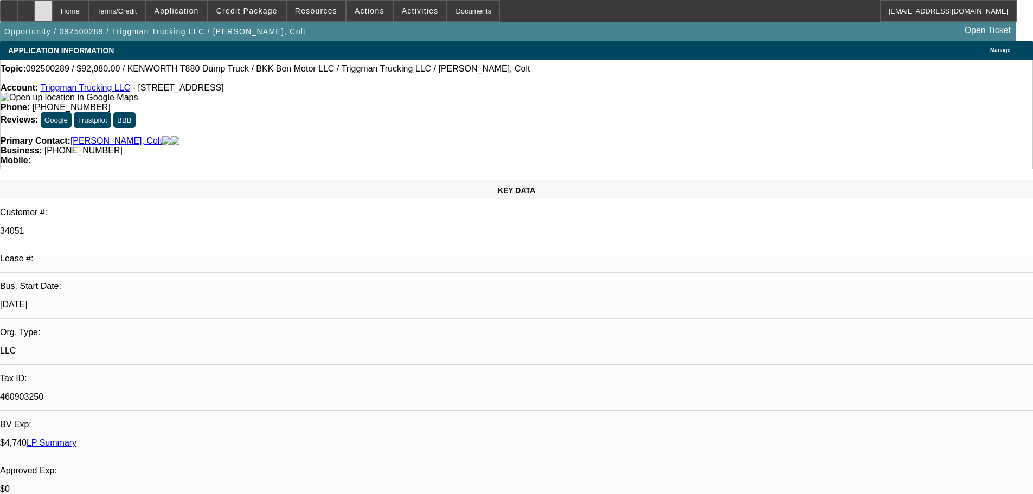
click at [43, 7] on icon at bounding box center [43, 7] width 0 height 0
select select "0"
select select "2"
select select "0"
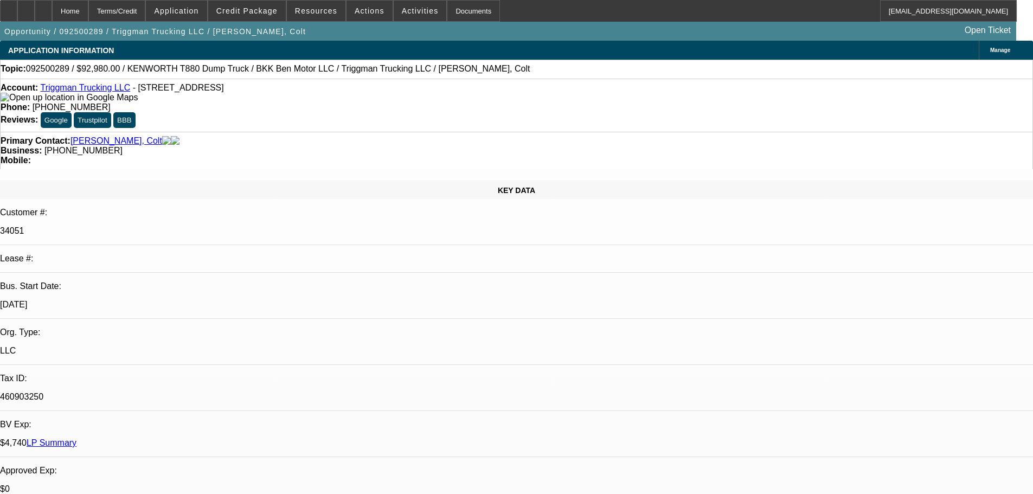
select select "6"
select select "0"
select select "2"
select select "0"
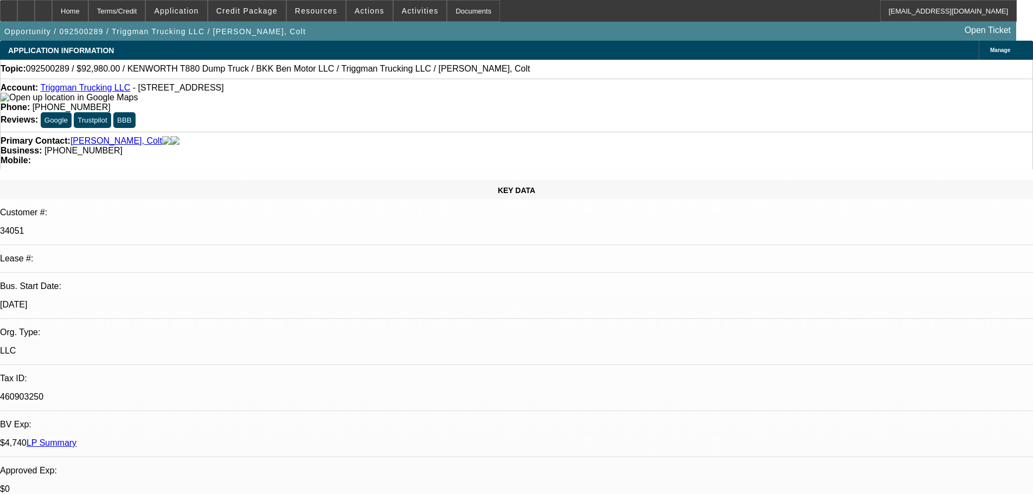
select select "6"
select select "0"
select select "2"
select select "0.1"
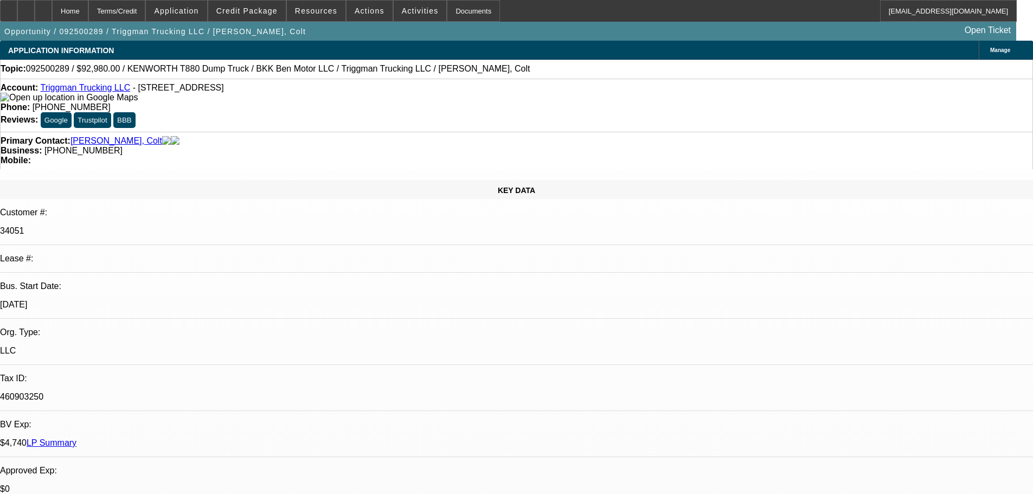
select select "4"
select select "0"
select select "2"
select select "0.1"
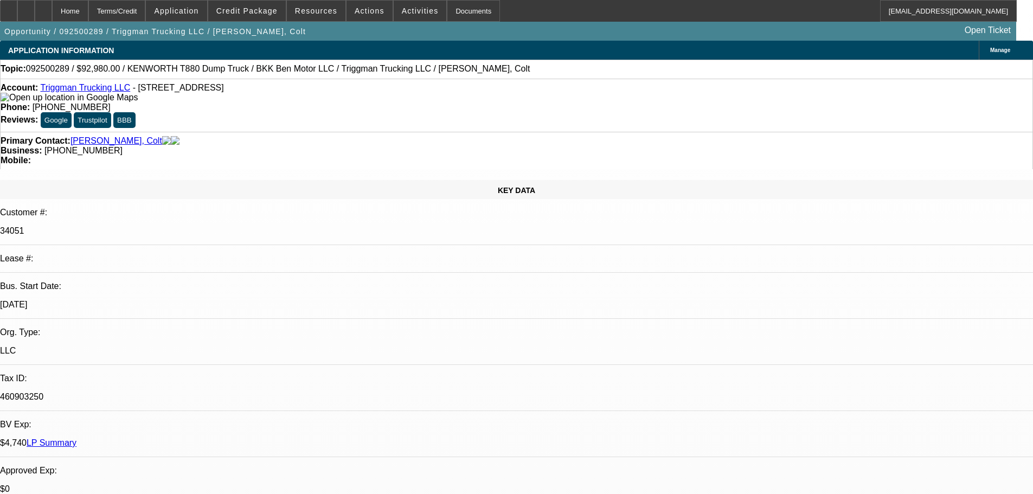
select select "4"
click at [251, 7] on span "Credit Package" at bounding box center [246, 11] width 61 height 9
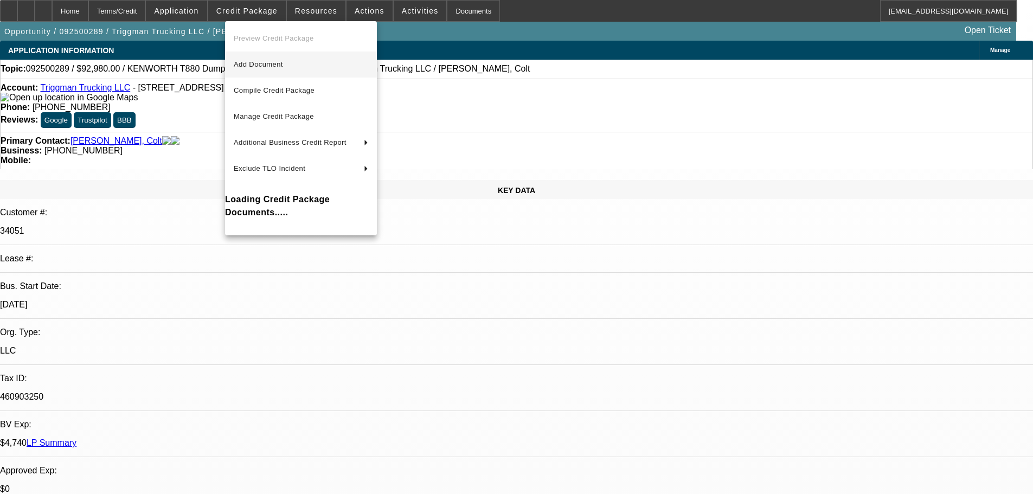
click at [266, 61] on span "Add Document" at bounding box center [258, 64] width 49 height 8
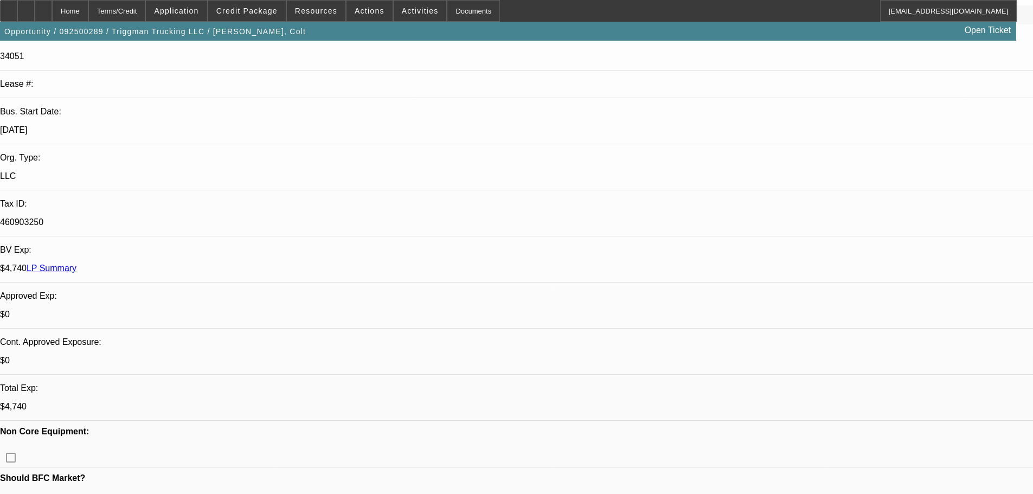
scroll to position [380, 0]
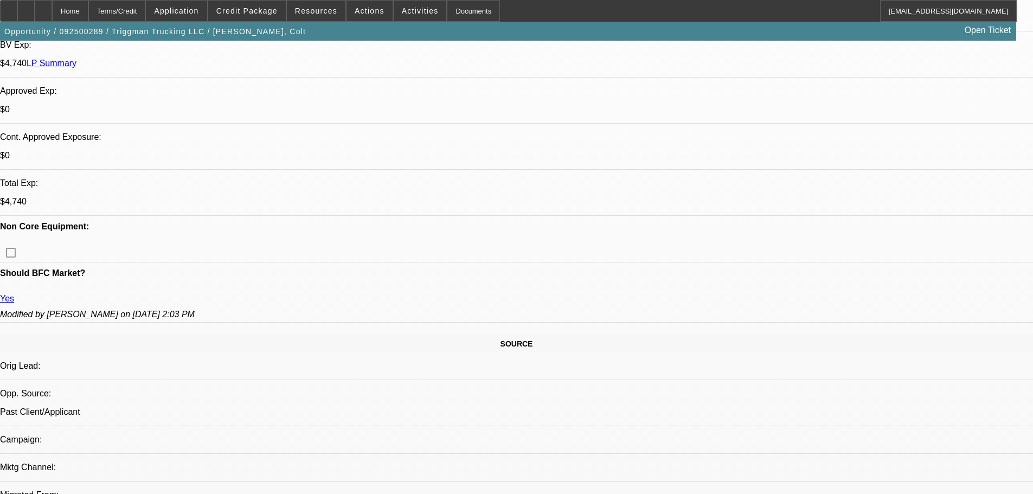
click at [241, 10] on span "Credit Package" at bounding box center [246, 11] width 61 height 9
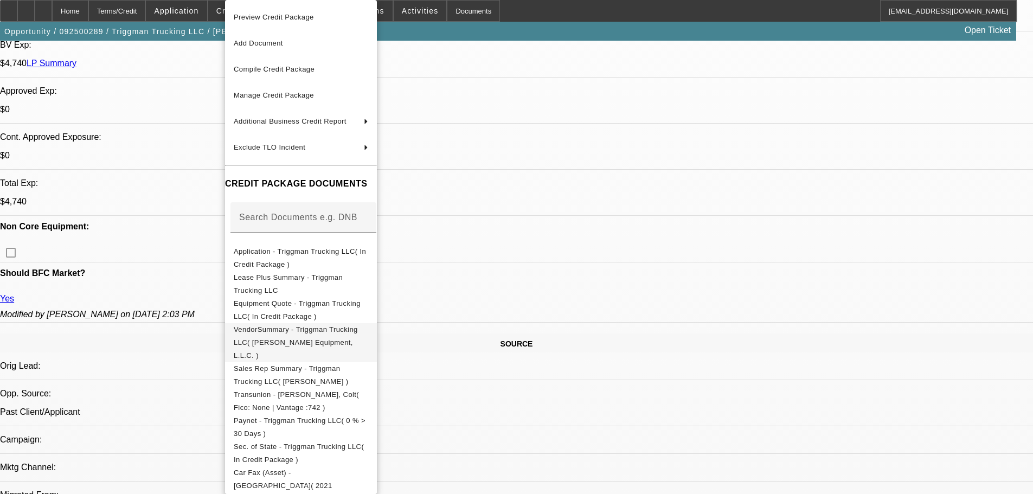
scroll to position [220, 0]
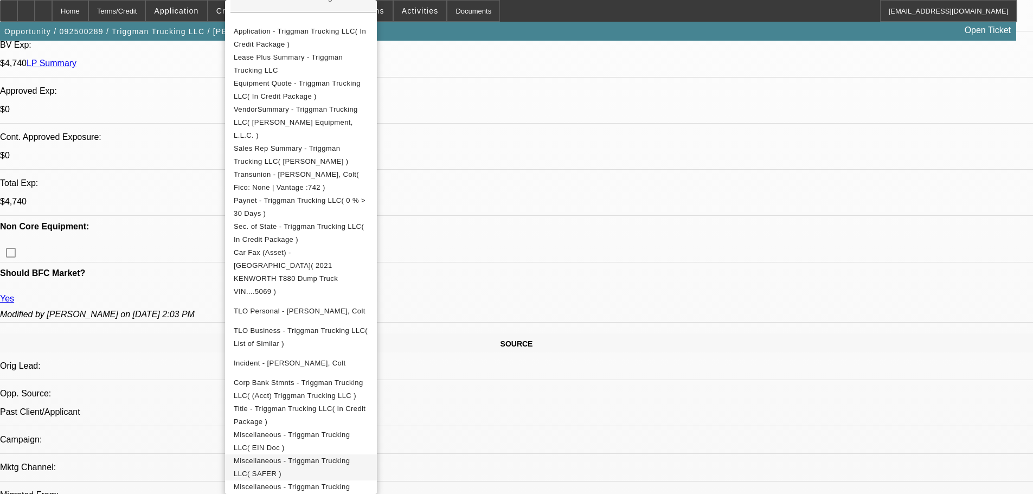
click at [338, 454] on span "Miscellaneous - Triggman Trucking LLC( SAFER )" at bounding box center [301, 467] width 134 height 26
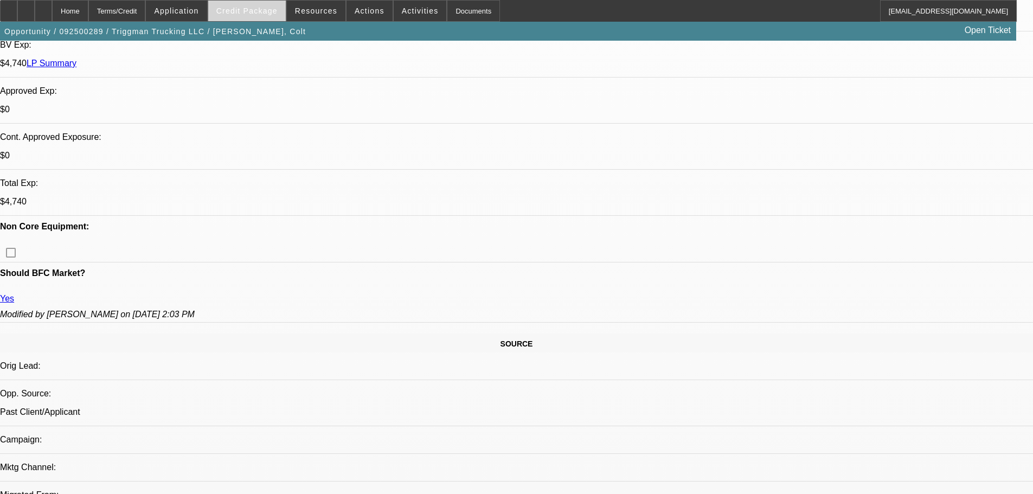
click at [233, 3] on span at bounding box center [247, 11] width 78 height 26
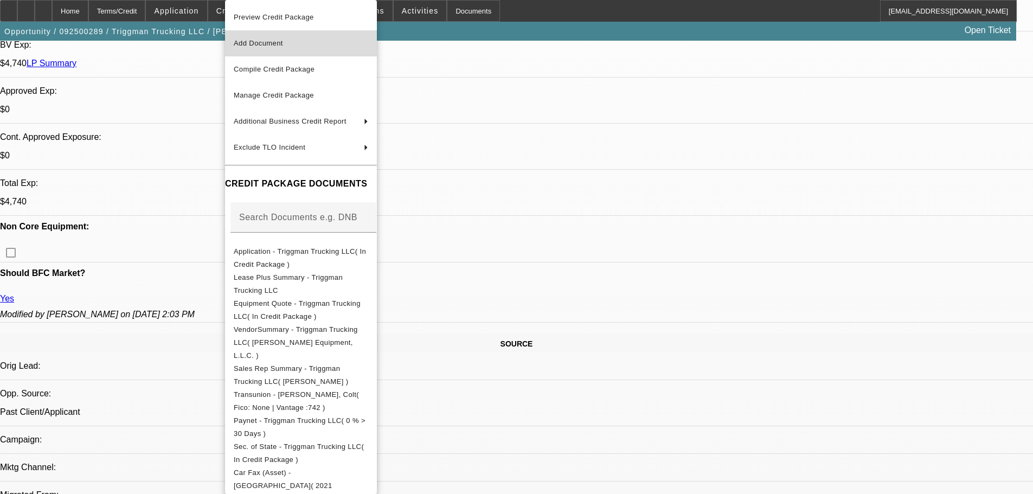
click at [262, 42] on span "Add Document" at bounding box center [258, 43] width 49 height 8
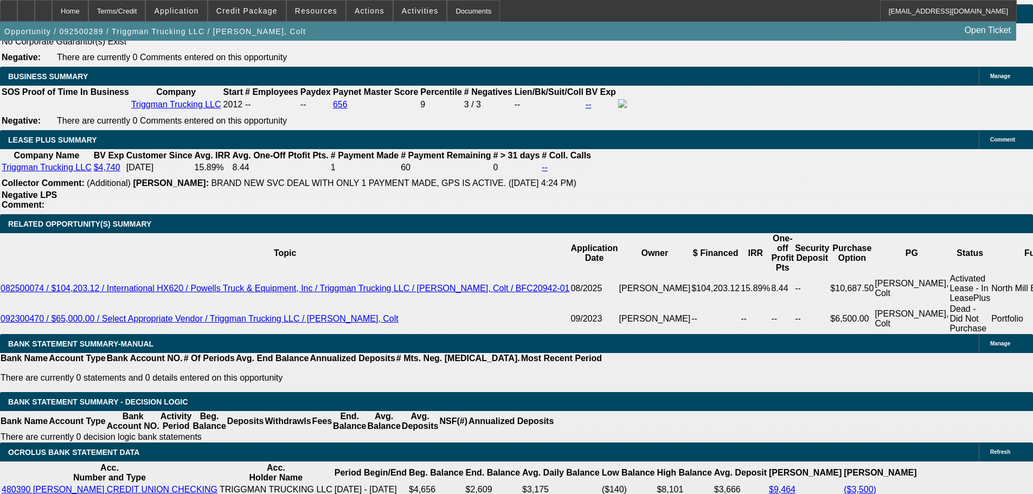
scroll to position [1735, 0]
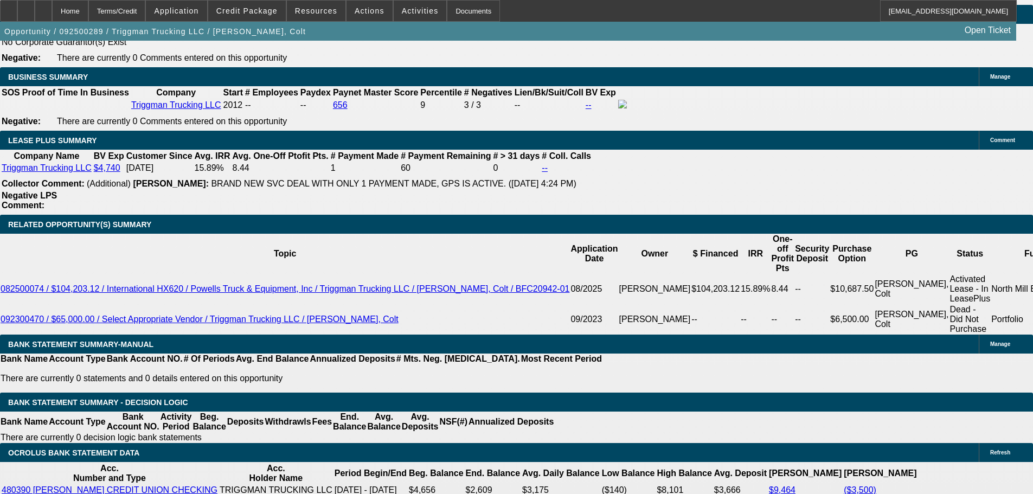
scroll to position [1518, 0]
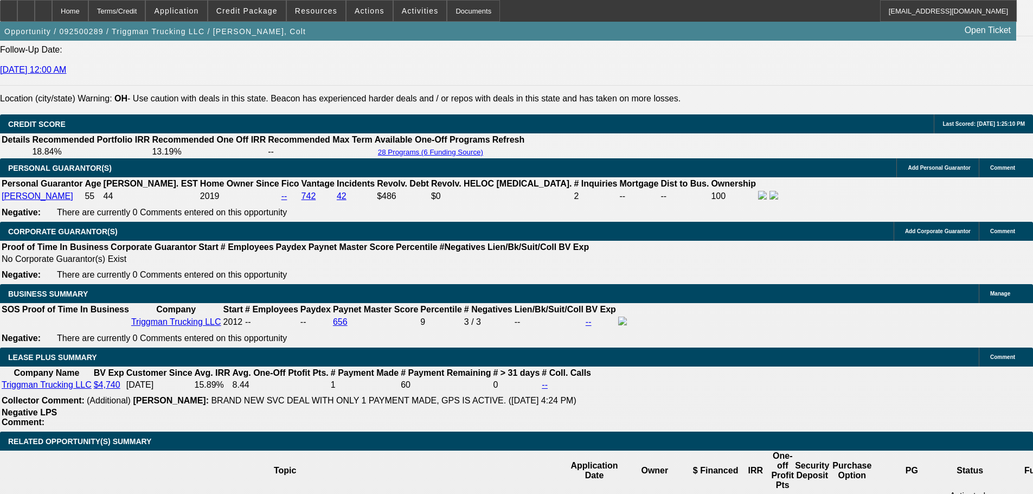
click at [867, 149] on button "reply_all Reply All" at bounding box center [865, 142] width 68 height 26
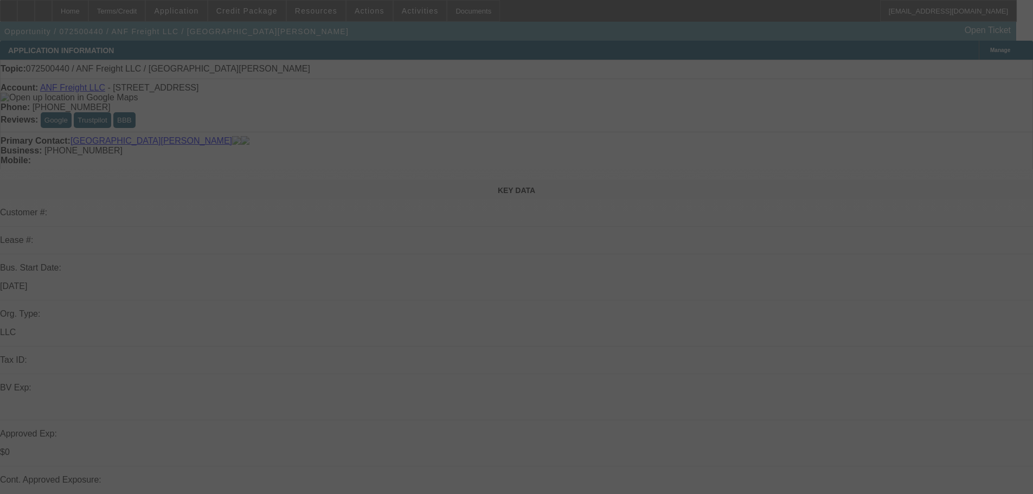
select select "0"
select select "2"
select select "0.1"
select select "4"
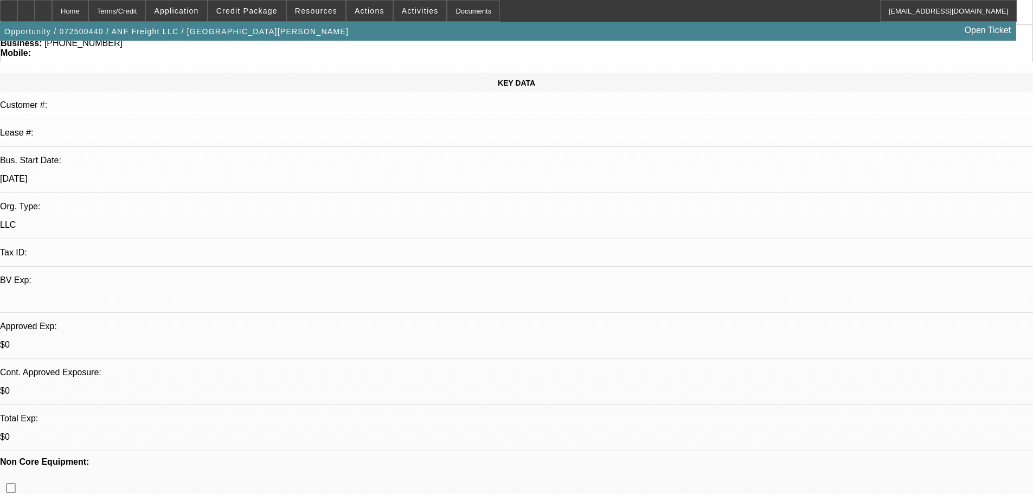
scroll to position [108, 0]
